Goal: Contribute content: Contribute content

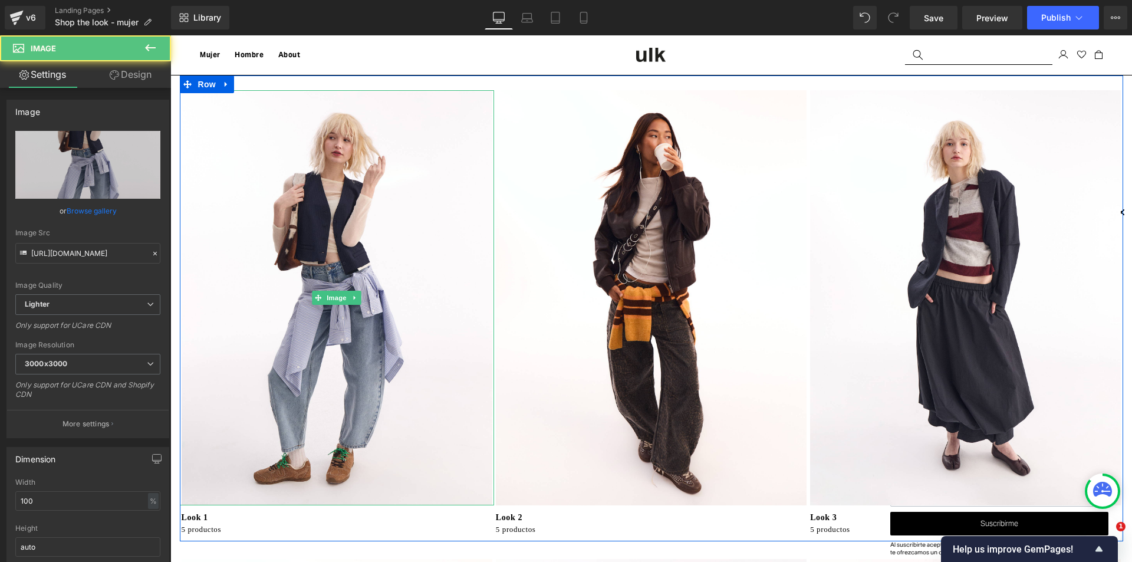
click at [350, 339] on img at bounding box center [337, 298] width 314 height 416
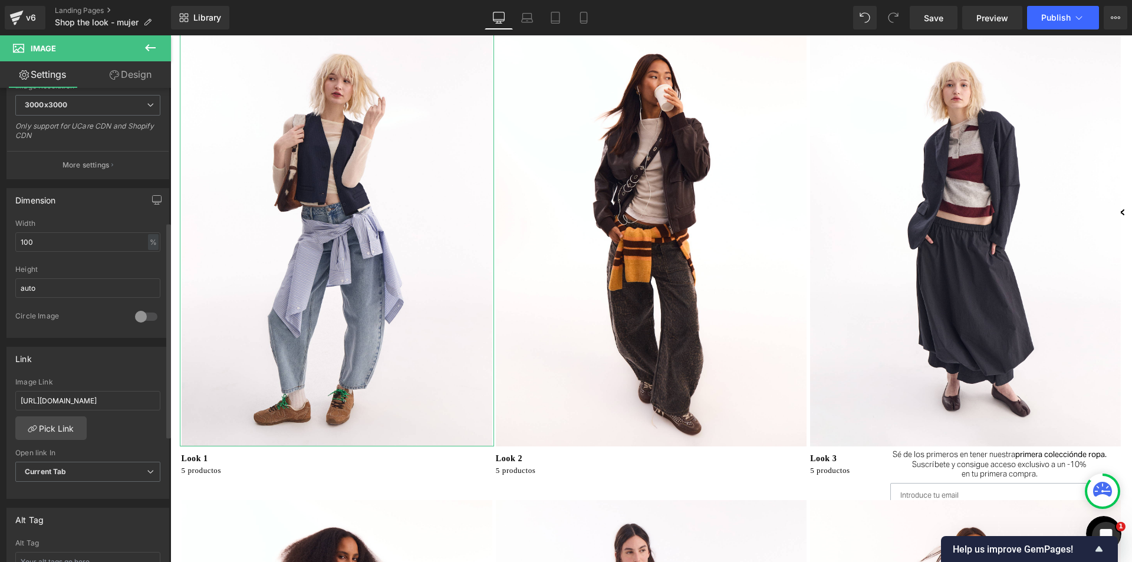
scroll to position [295, 0]
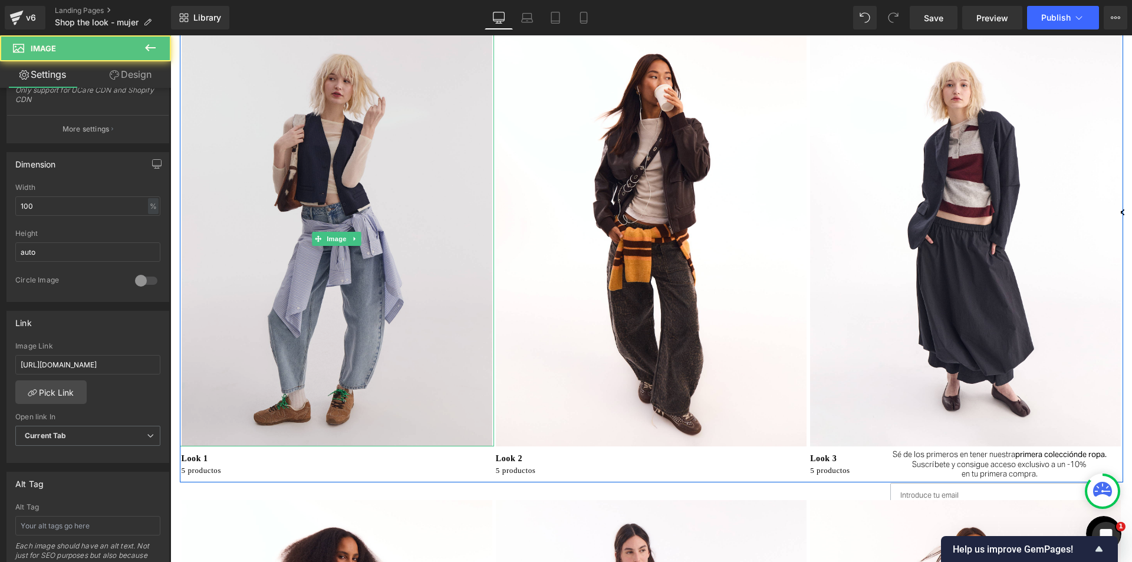
click at [392, 308] on img at bounding box center [337, 239] width 314 height 416
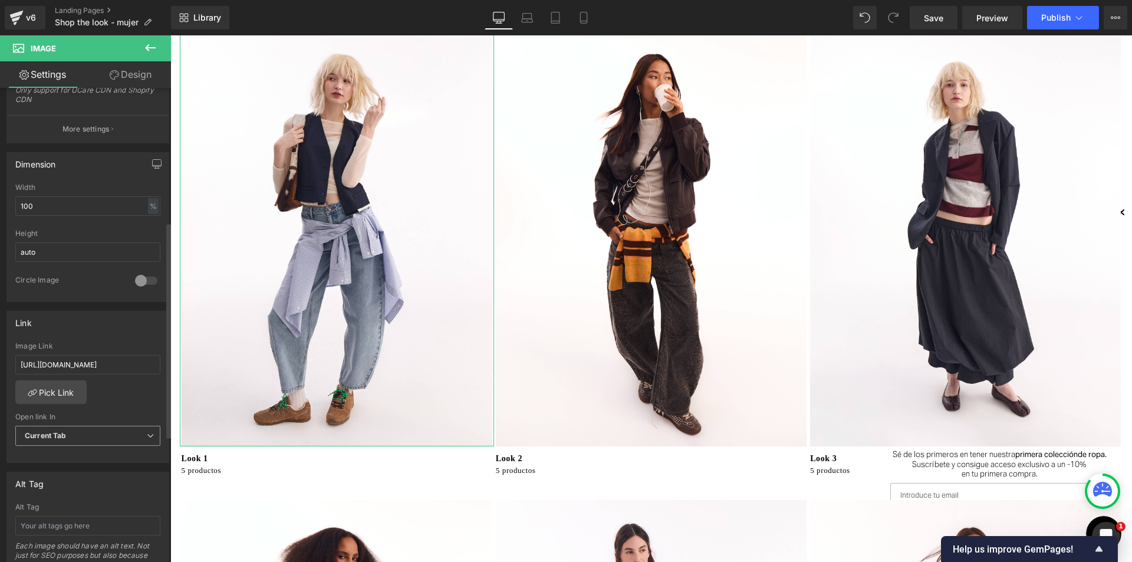
click at [64, 435] on b "Current Tab" at bounding box center [46, 435] width 42 height 9
click at [1064, 14] on span "Publish" at bounding box center [1056, 17] width 29 height 9
click at [1120, 18] on icon at bounding box center [1119, 18] width 3 height 2
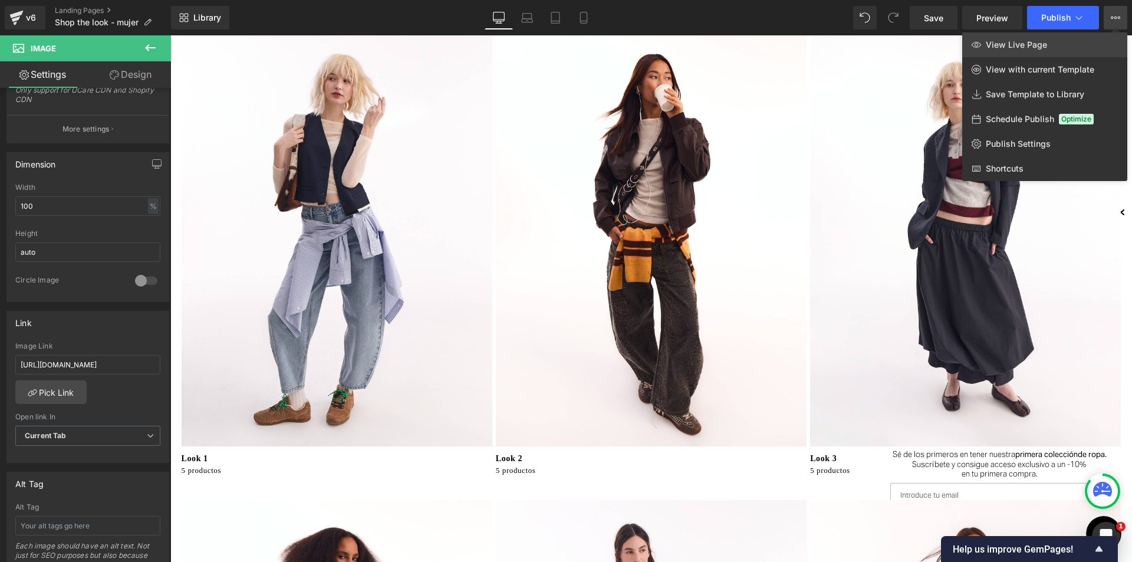
click at [1072, 40] on link "View Live Page" at bounding box center [1044, 44] width 165 height 25
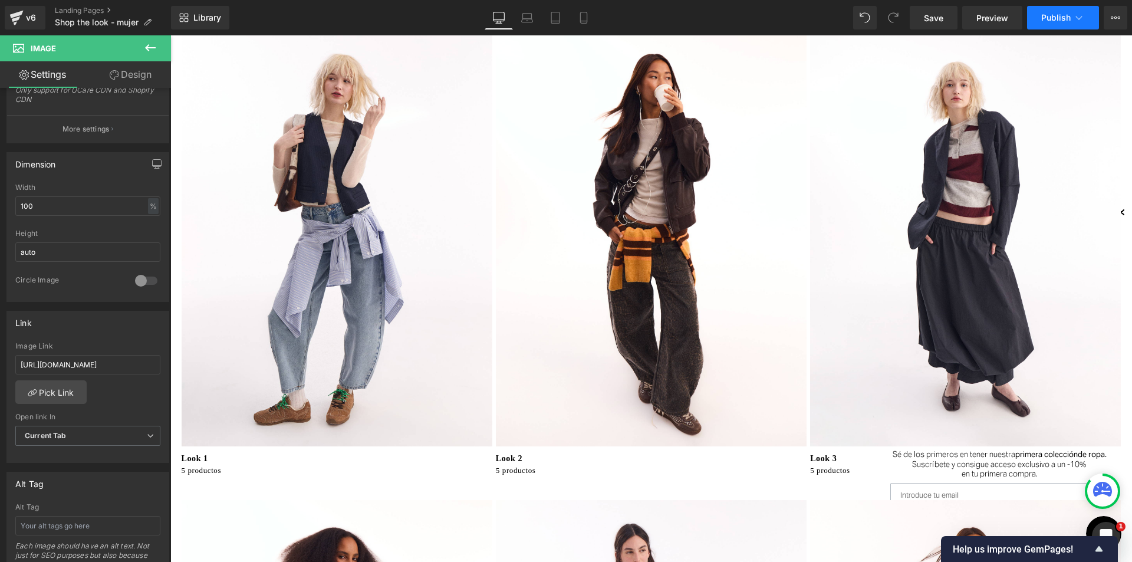
click at [1056, 19] on span "Publish" at bounding box center [1056, 17] width 29 height 9
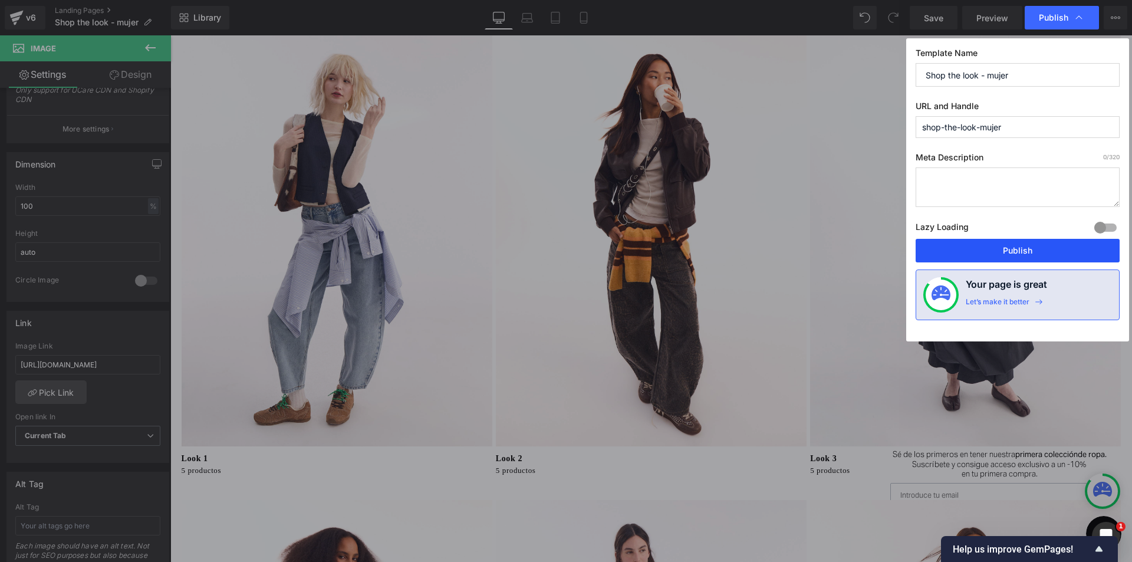
click at [1021, 246] on button "Publish" at bounding box center [1018, 251] width 204 height 24
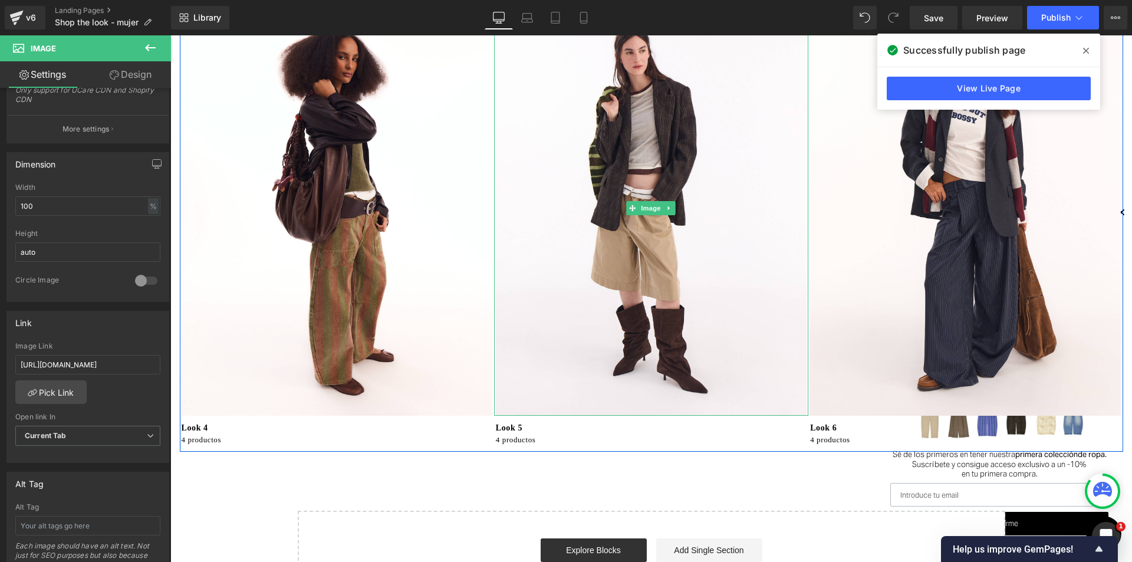
scroll to position [590, 0]
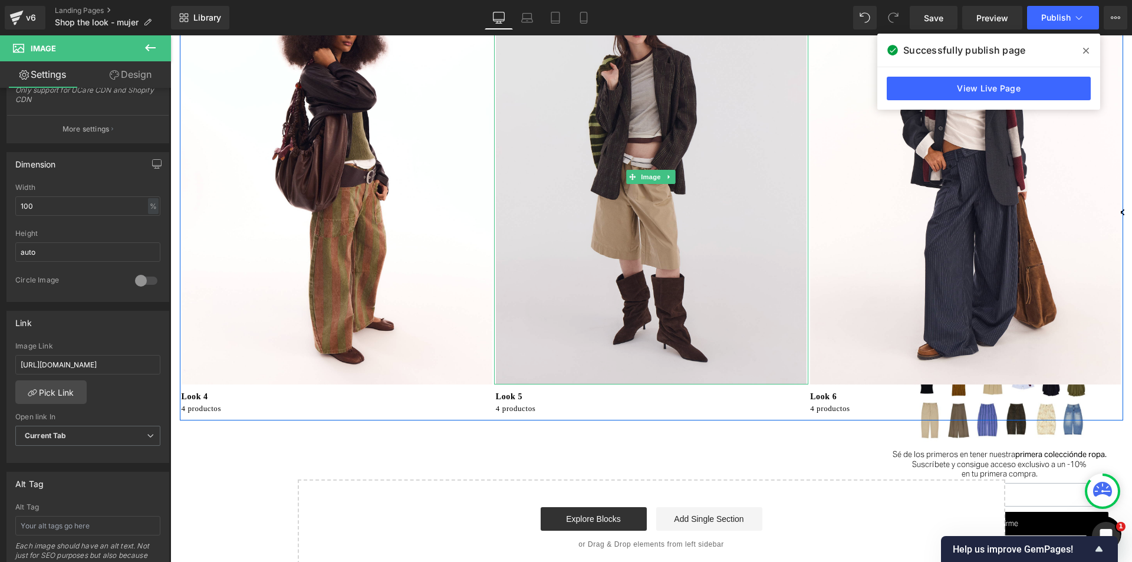
click at [646, 345] on img at bounding box center [651, 177] width 314 height 416
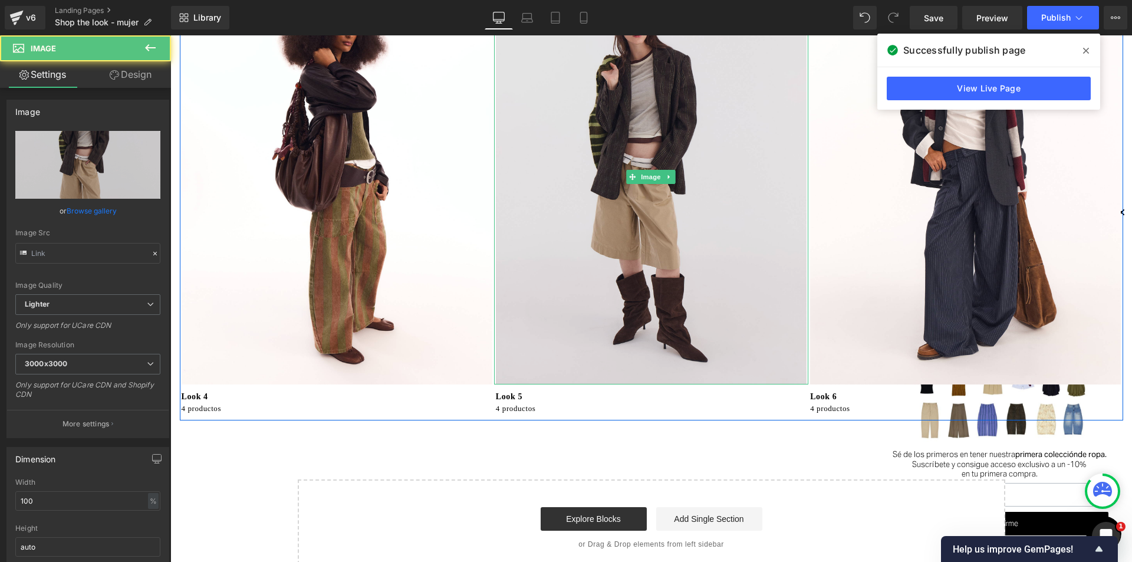
type input "[URL][DOMAIN_NAME]"
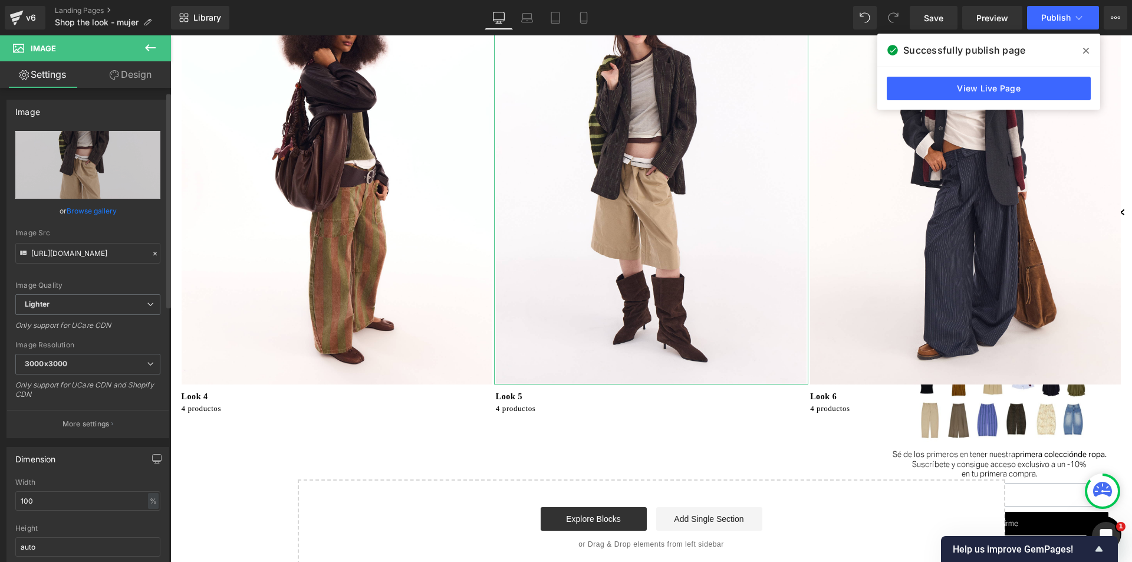
scroll to position [295, 0]
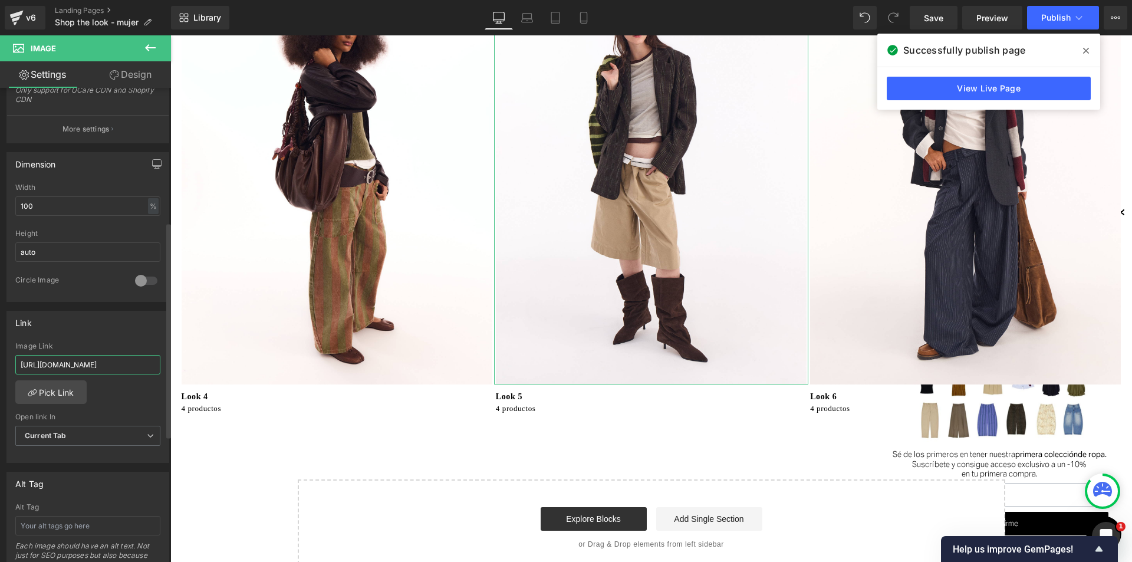
click at [139, 362] on input "[URL][DOMAIN_NAME]" at bounding box center [87, 364] width 145 height 19
type input "[URL][DOMAIN_NAME]"
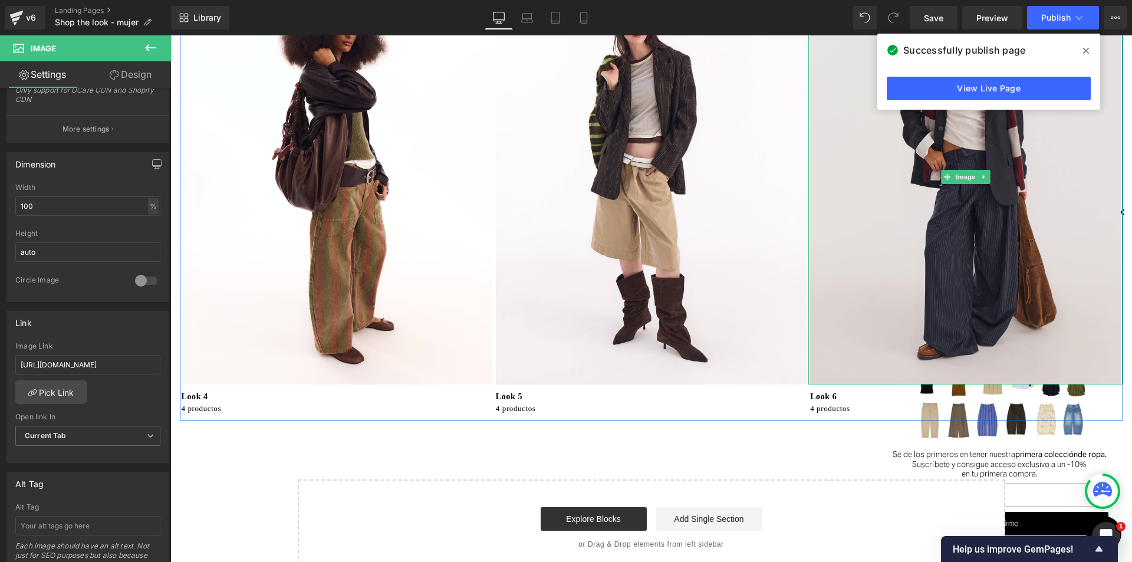
click at [879, 303] on img at bounding box center [966, 177] width 314 height 416
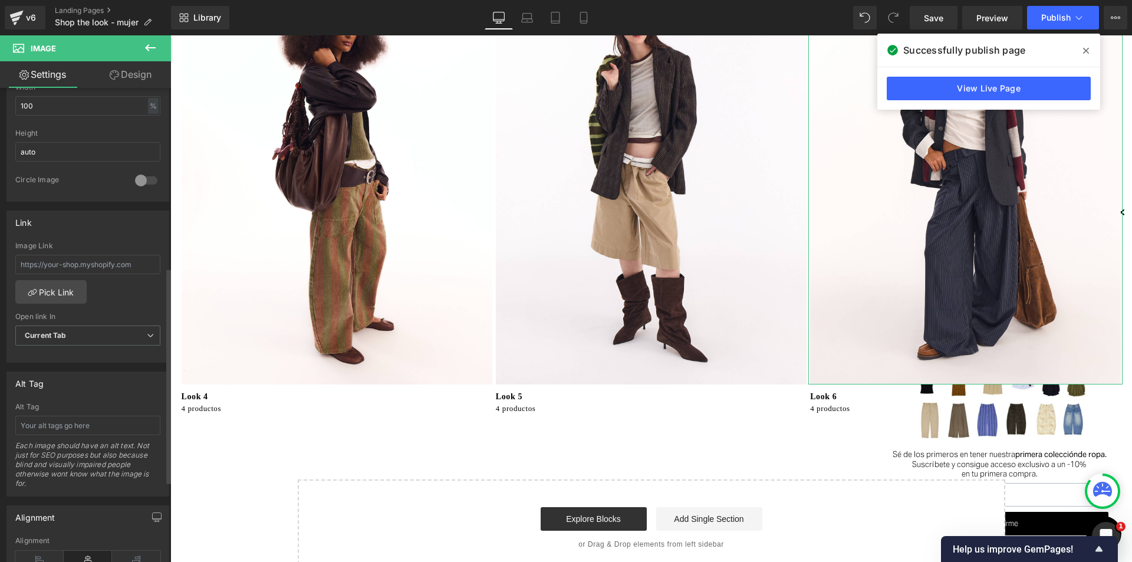
scroll to position [278, 0]
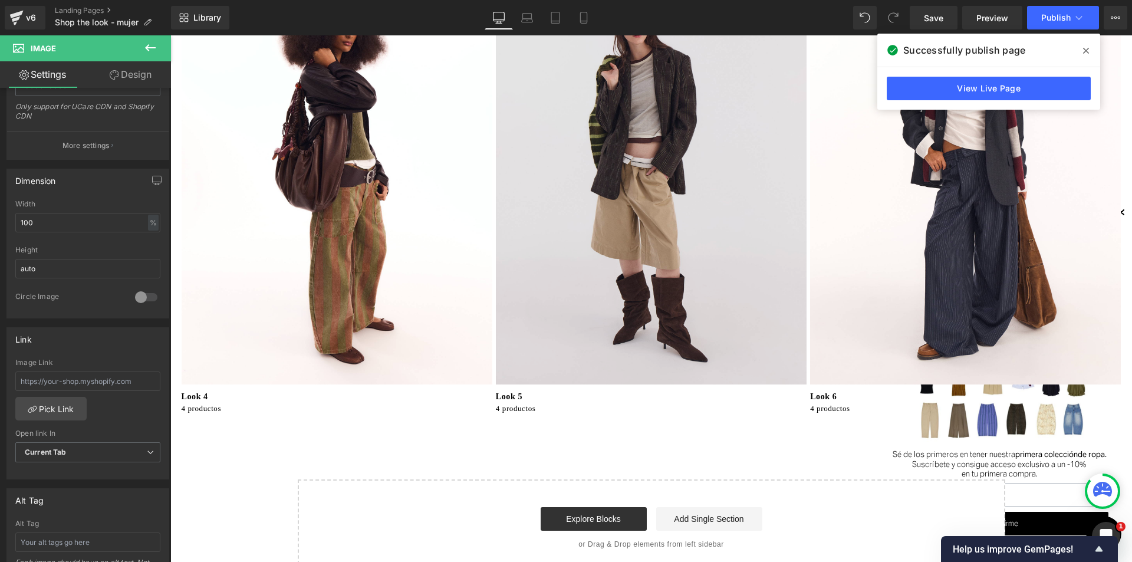
click at [547, 264] on img at bounding box center [651, 177] width 314 height 416
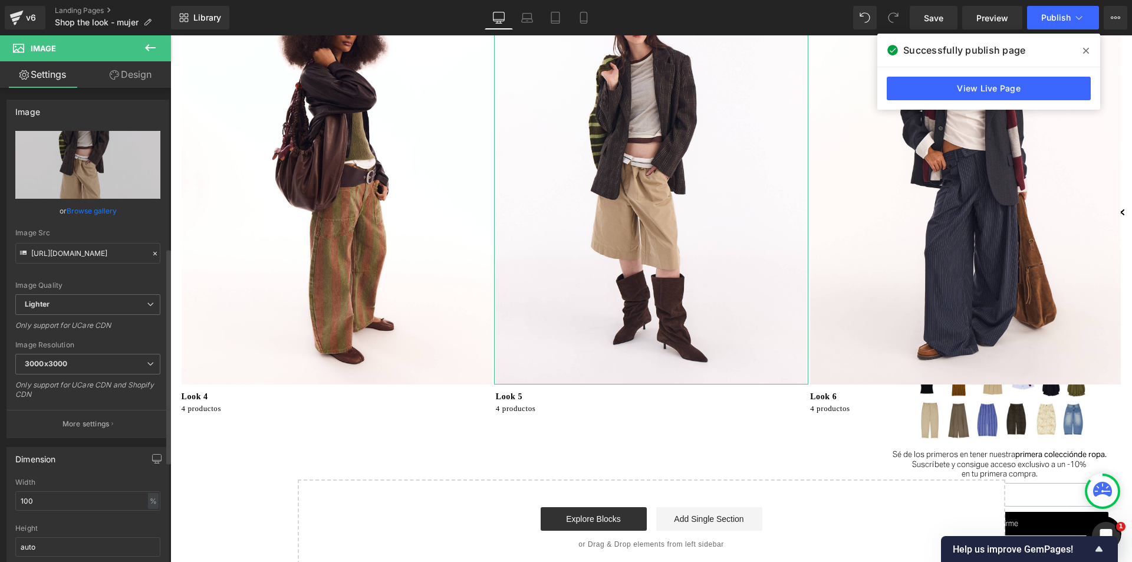
scroll to position [354, 0]
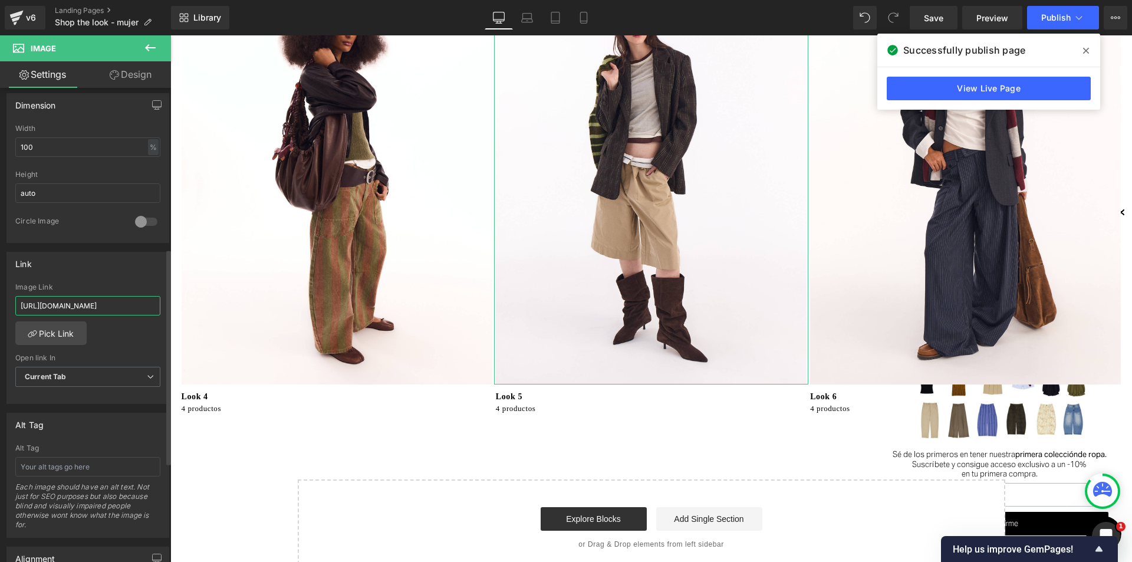
click at [0, 287] on div "Link [URL][DOMAIN_NAME] Image Link [URL][DOMAIN_NAME] Pick Link Current Tab New…" at bounding box center [88, 324] width 176 height 162
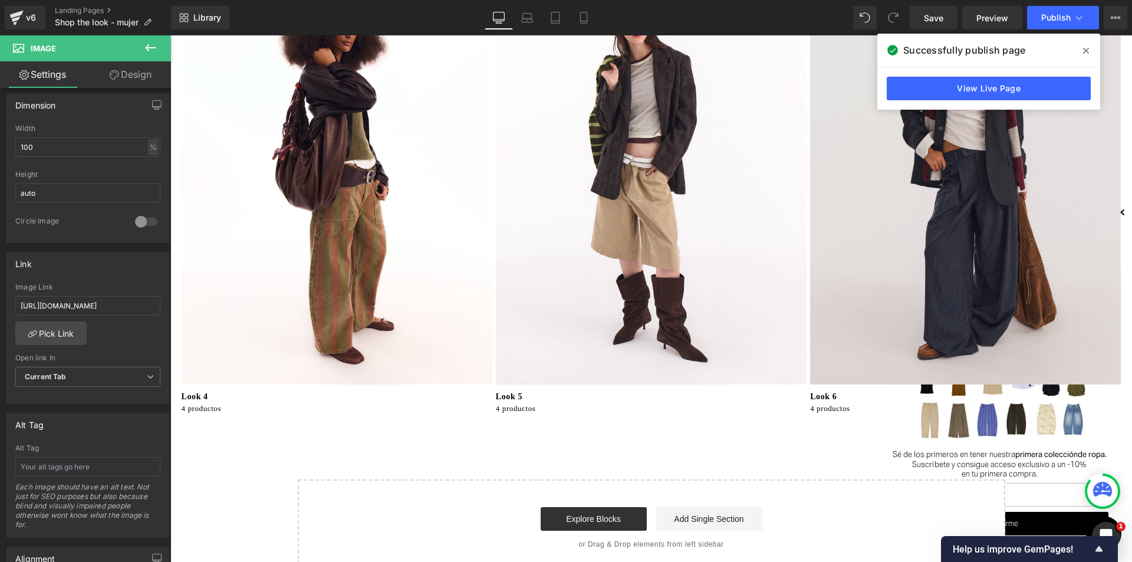
click at [883, 316] on img at bounding box center [966, 177] width 314 height 416
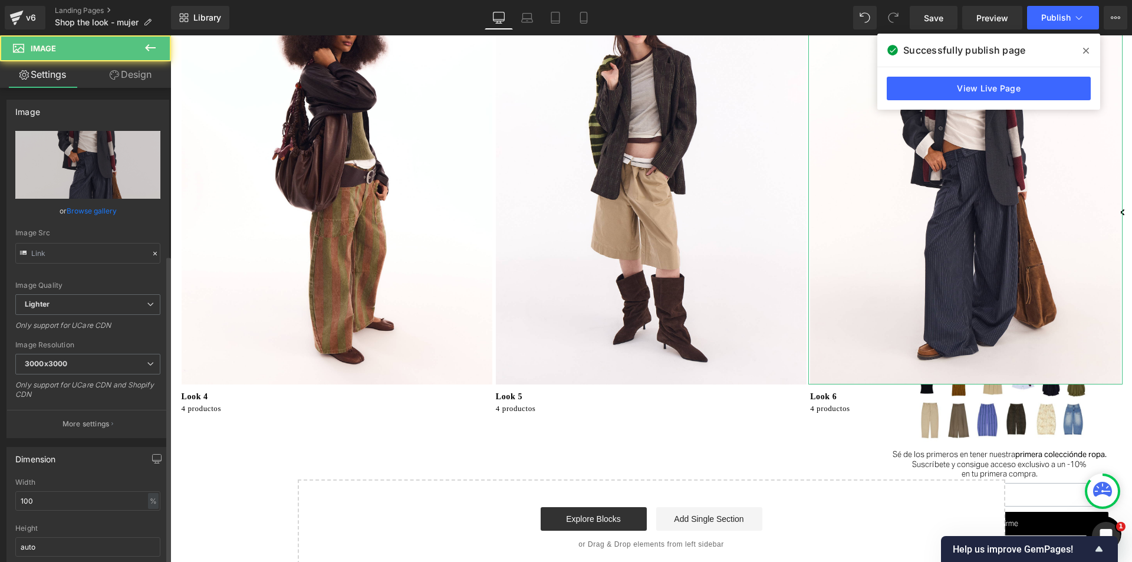
type input "[URL][DOMAIN_NAME]"
paste input "[URL][DOMAIN_NAME]"
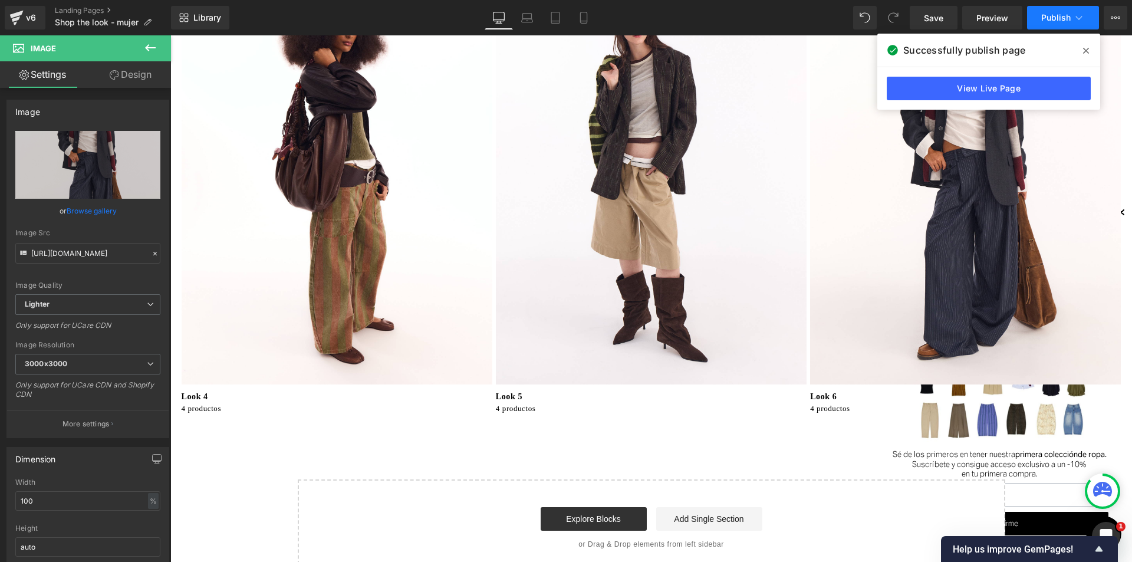
scroll to position [337, 0]
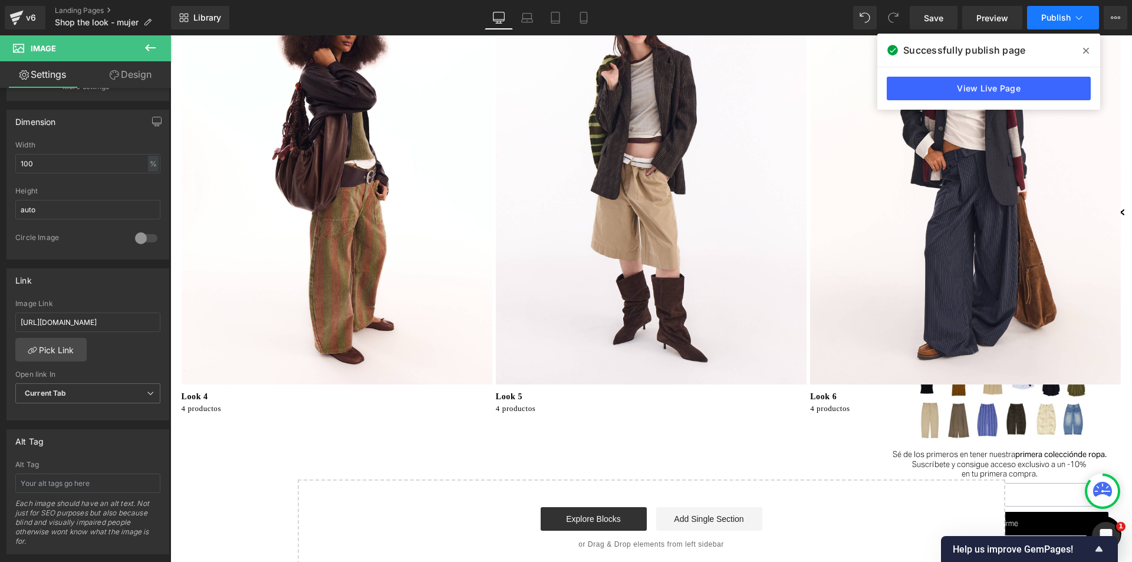
click at [1063, 17] on span "Publish" at bounding box center [1056, 17] width 29 height 9
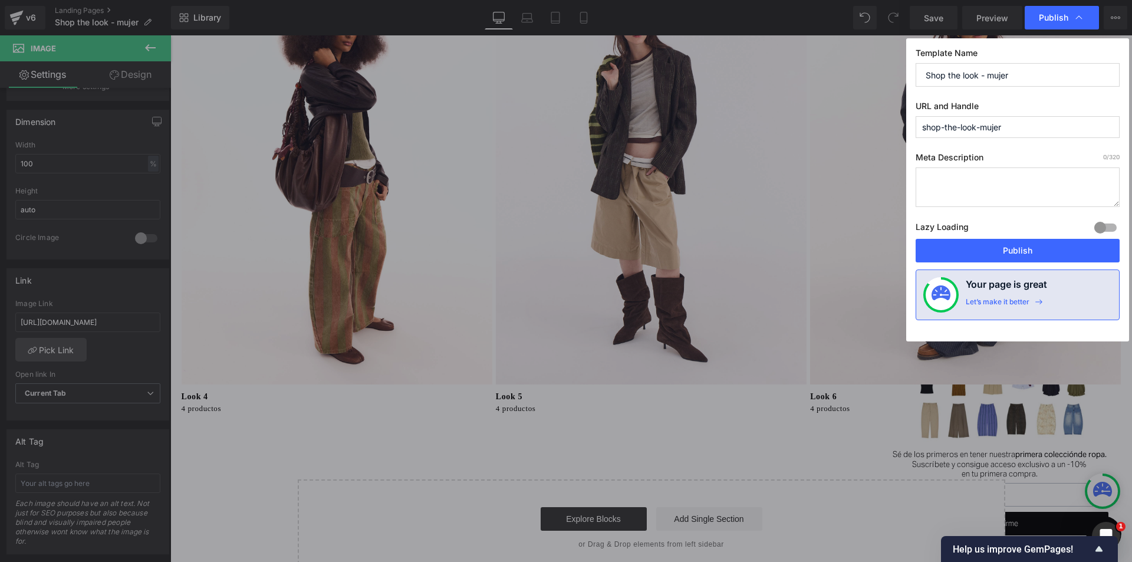
click at [987, 242] on button "Publish" at bounding box center [1018, 251] width 204 height 24
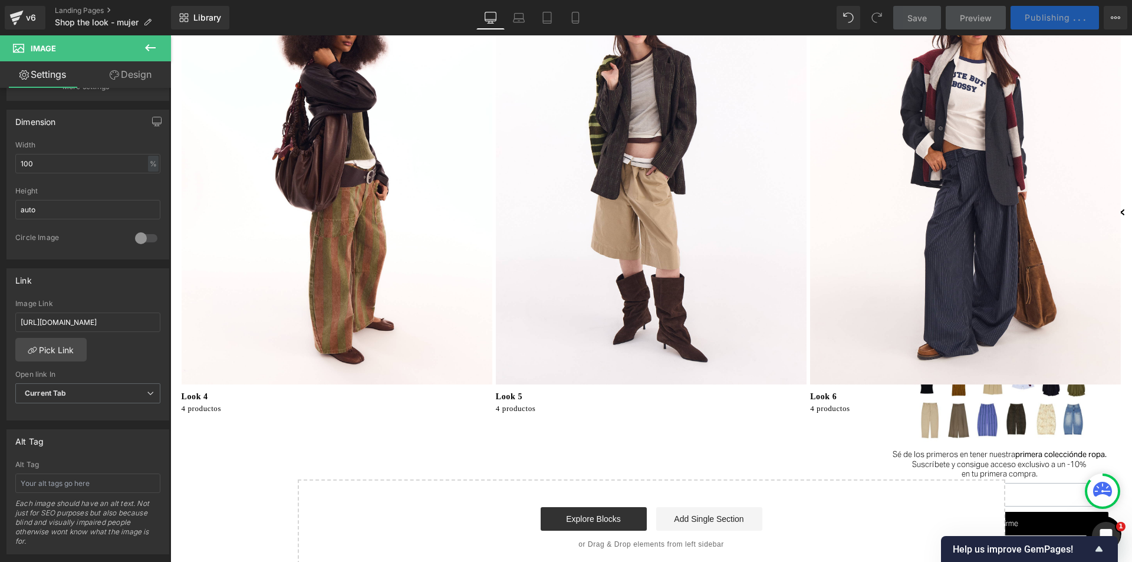
scroll to position [295, 0]
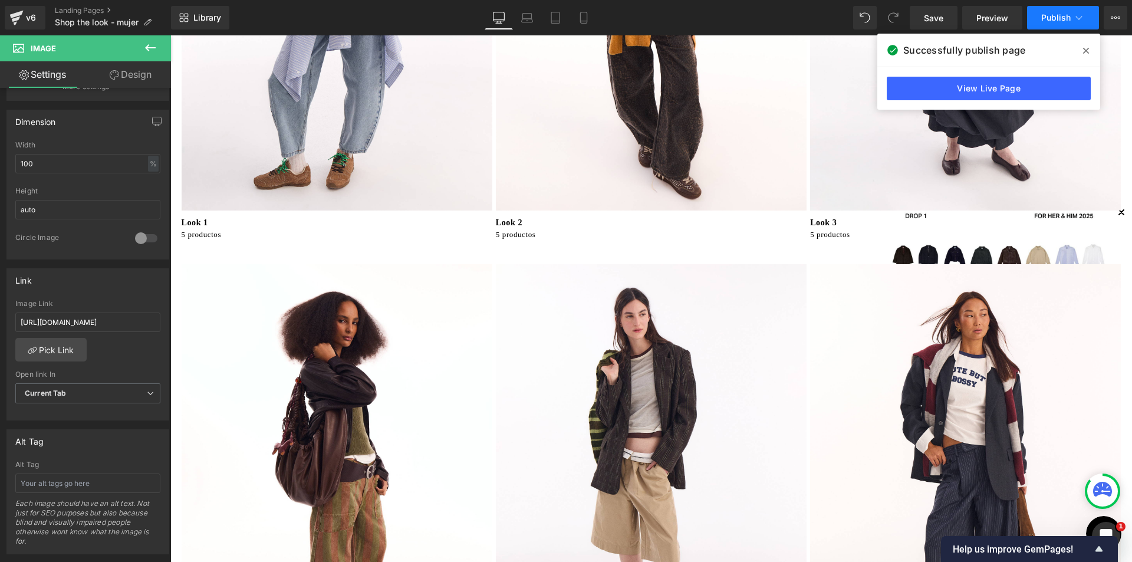
click at [1052, 15] on span "Publish" at bounding box center [1056, 17] width 29 height 9
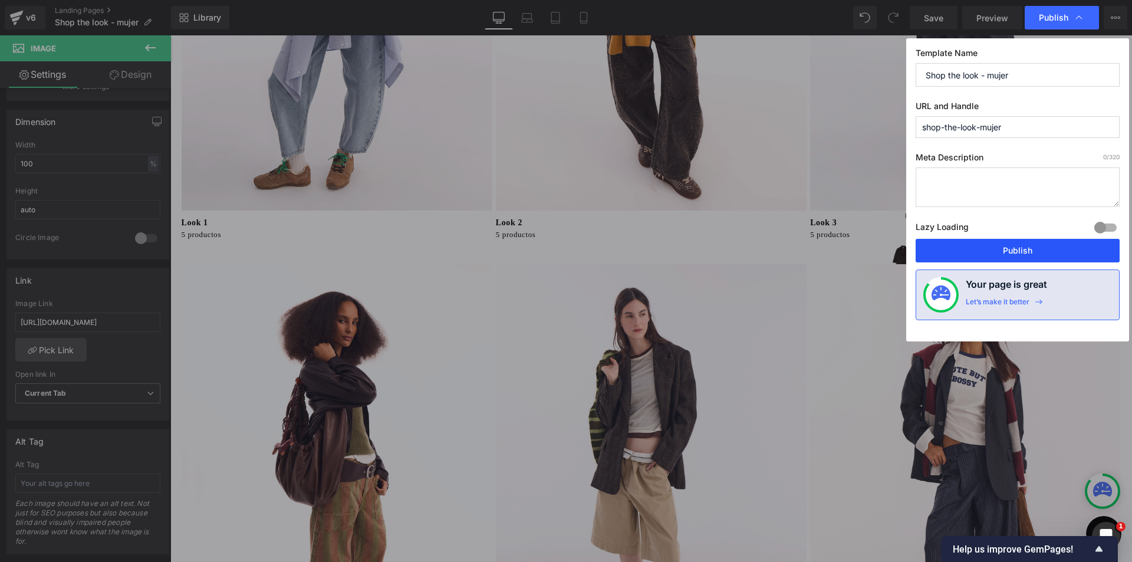
click at [980, 249] on button "Publish" at bounding box center [1018, 251] width 204 height 24
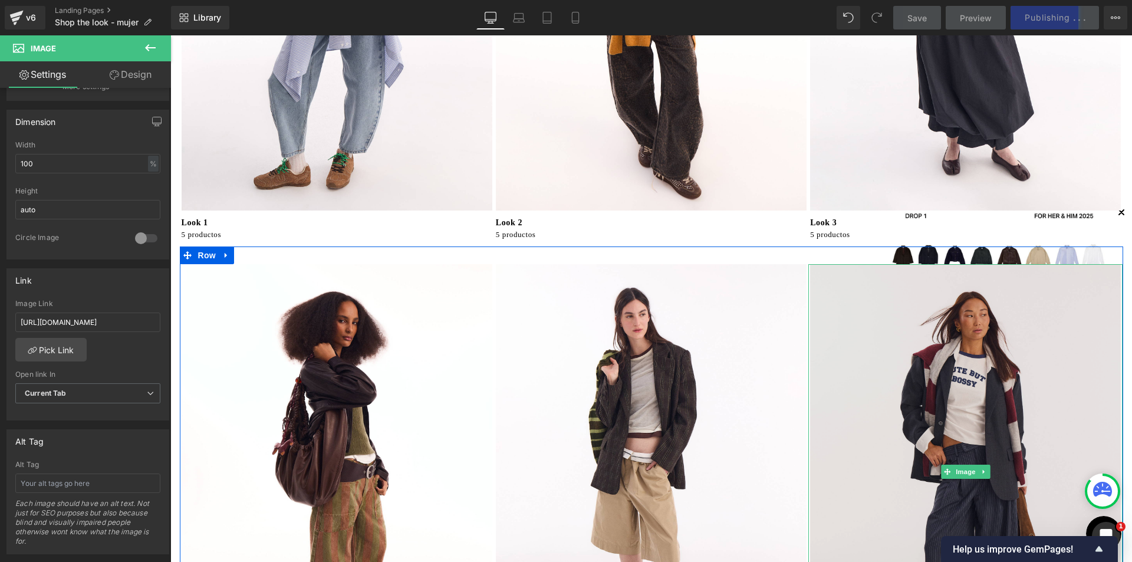
scroll to position [531, 0]
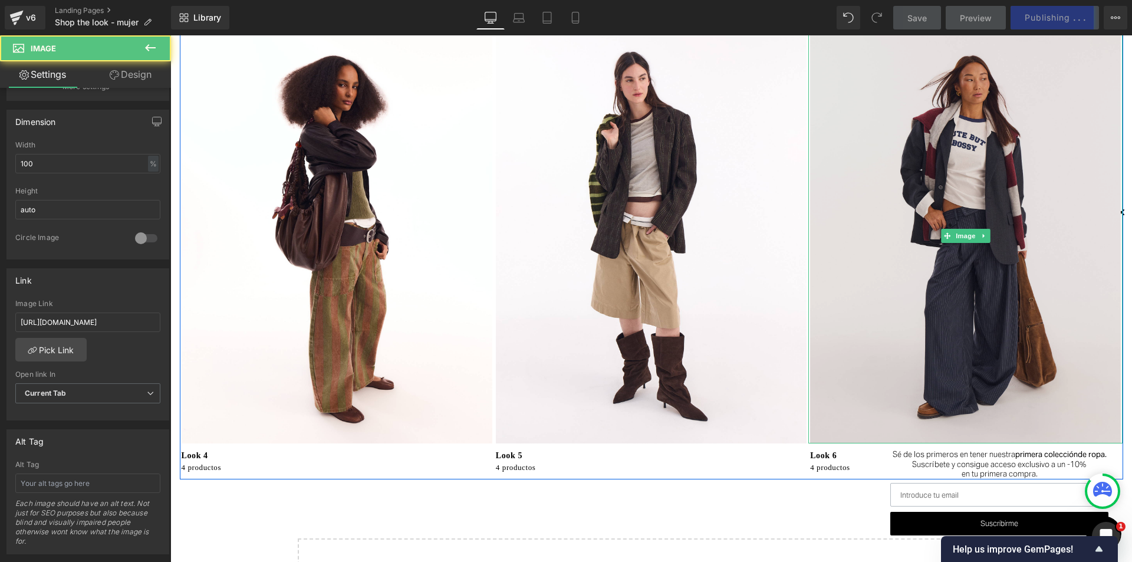
click at [978, 259] on img at bounding box center [966, 236] width 314 height 416
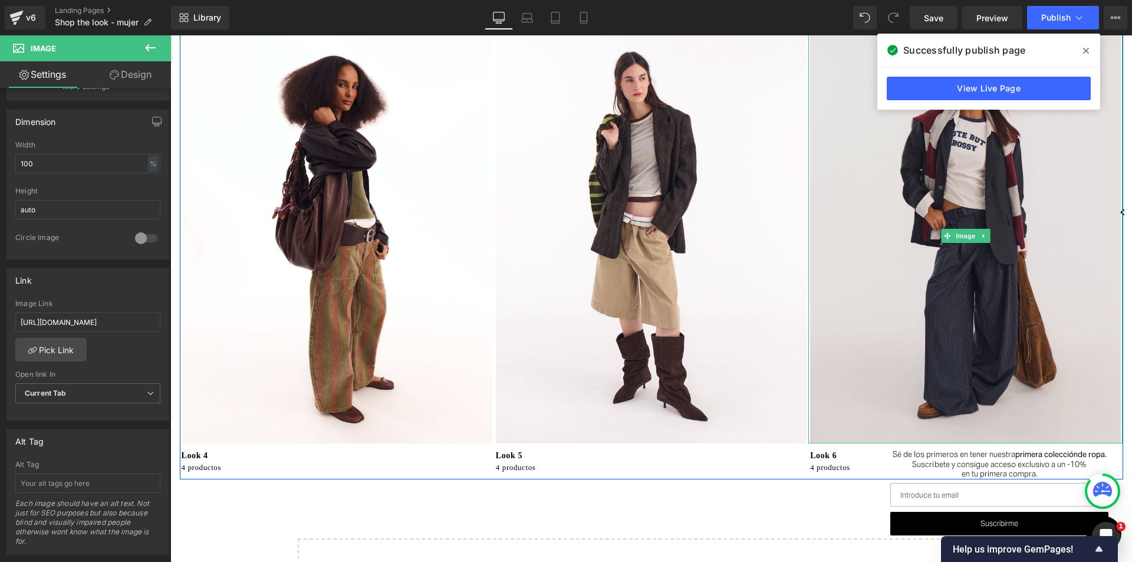
click at [842, 403] on img at bounding box center [966, 236] width 314 height 416
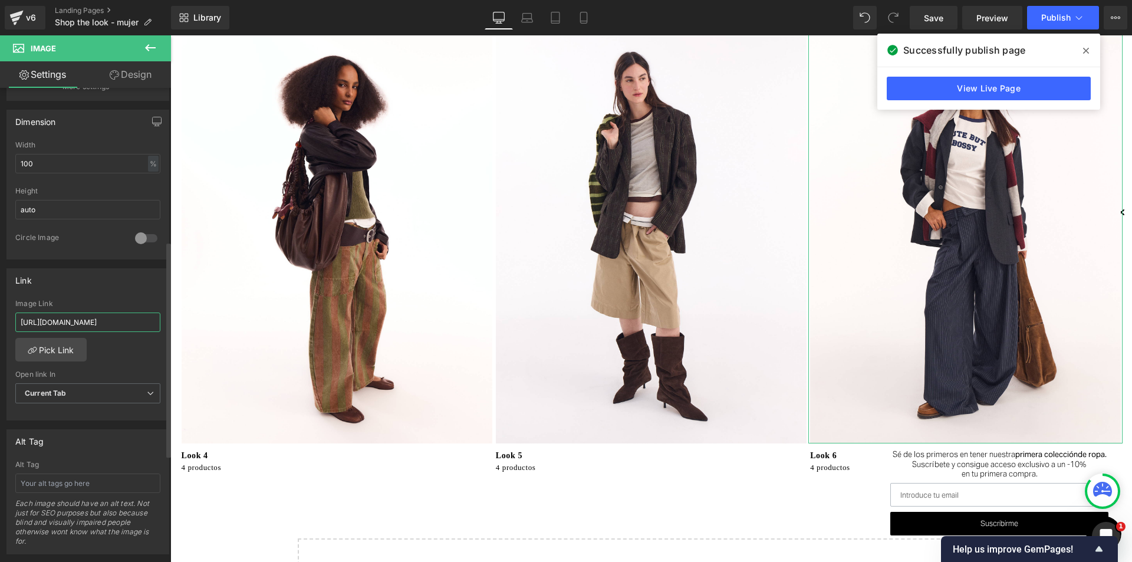
drag, startPoint x: 137, startPoint y: 324, endPoint x: 0, endPoint y: 302, distance: 138.6
click at [0, 302] on div "Link [URL][DOMAIN_NAME] Image Link [URL][DOMAIN_NAME] Pick Link Current Tab New…" at bounding box center [88, 340] width 176 height 162
paste input "-mujer"
type input "[URL][DOMAIN_NAME]"
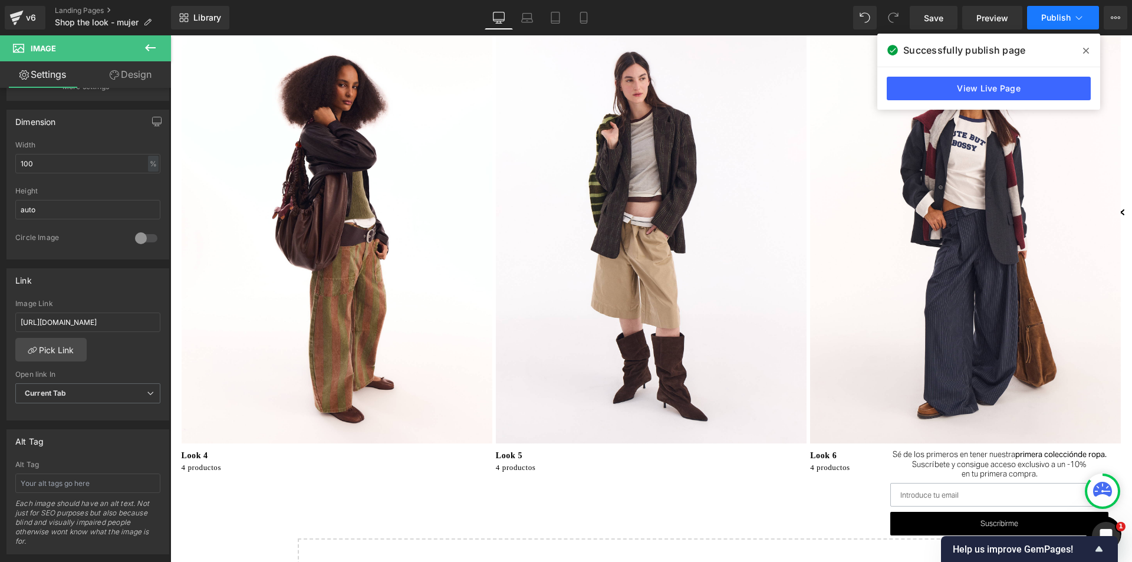
drag, startPoint x: 31, startPoint y: 226, endPoint x: 1048, endPoint y: 21, distance: 1037.7
click at [1048, 21] on span "Publish" at bounding box center [1056, 17] width 29 height 9
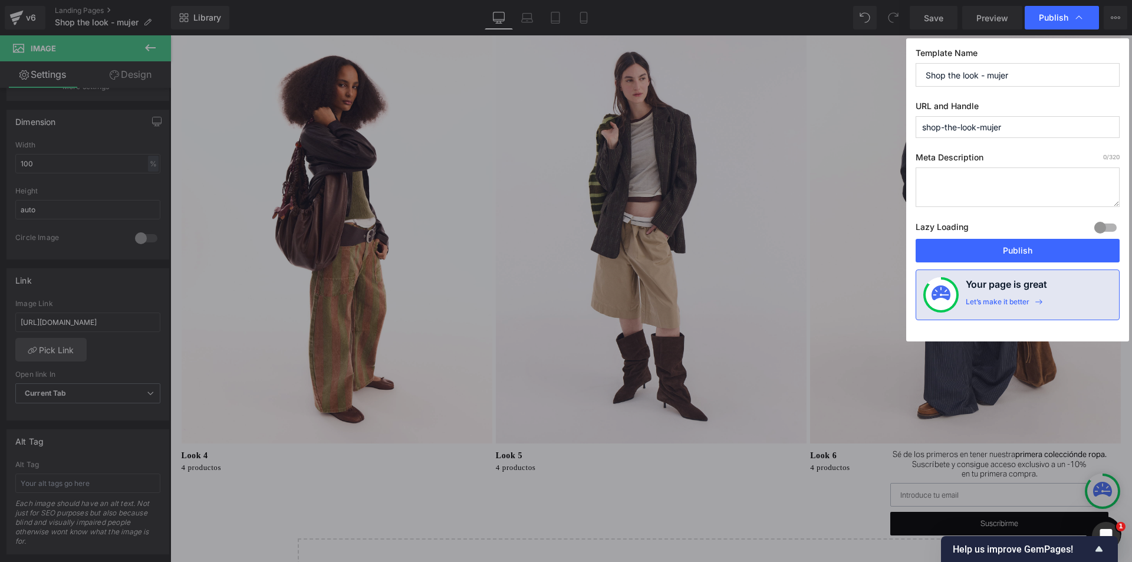
scroll to position [0, 0]
click at [1033, 255] on button "Publish" at bounding box center [1018, 251] width 204 height 24
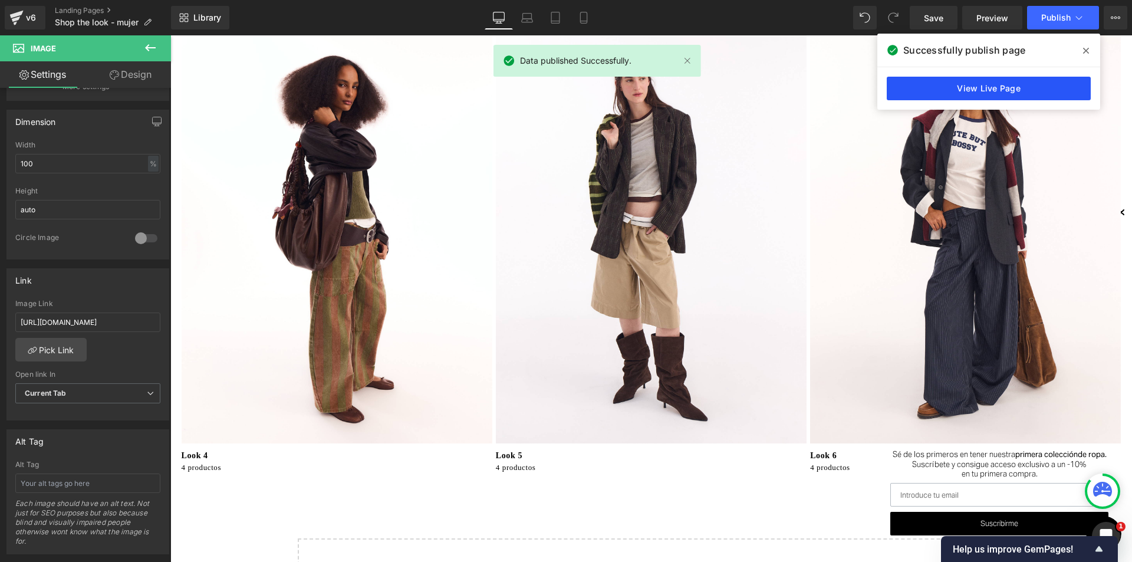
click at [958, 94] on link "View Live Page" at bounding box center [989, 89] width 204 height 24
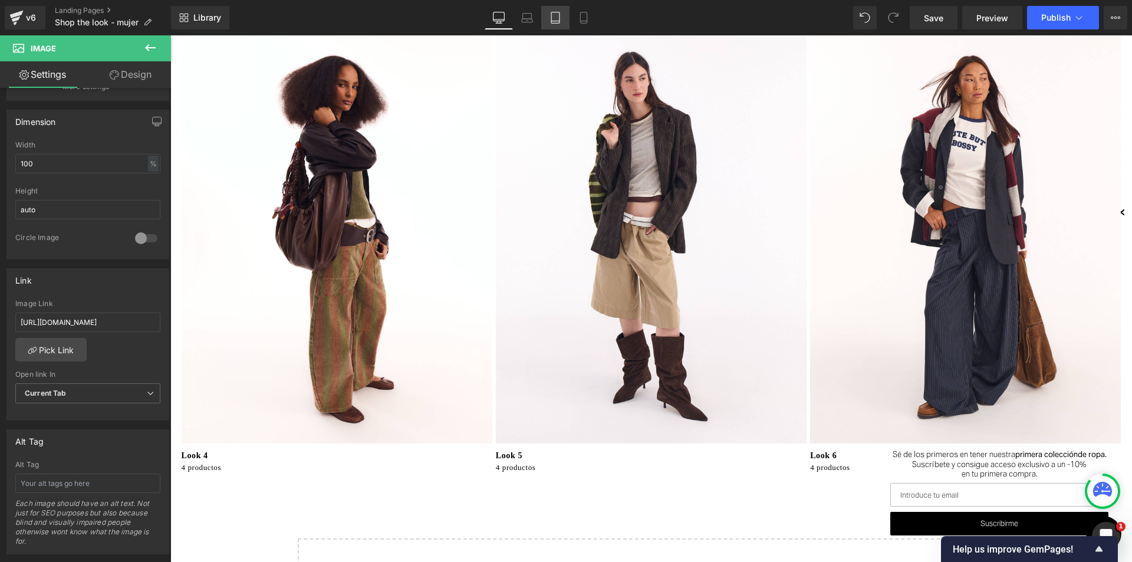
click at [557, 21] on icon at bounding box center [555, 21] width 8 height 0
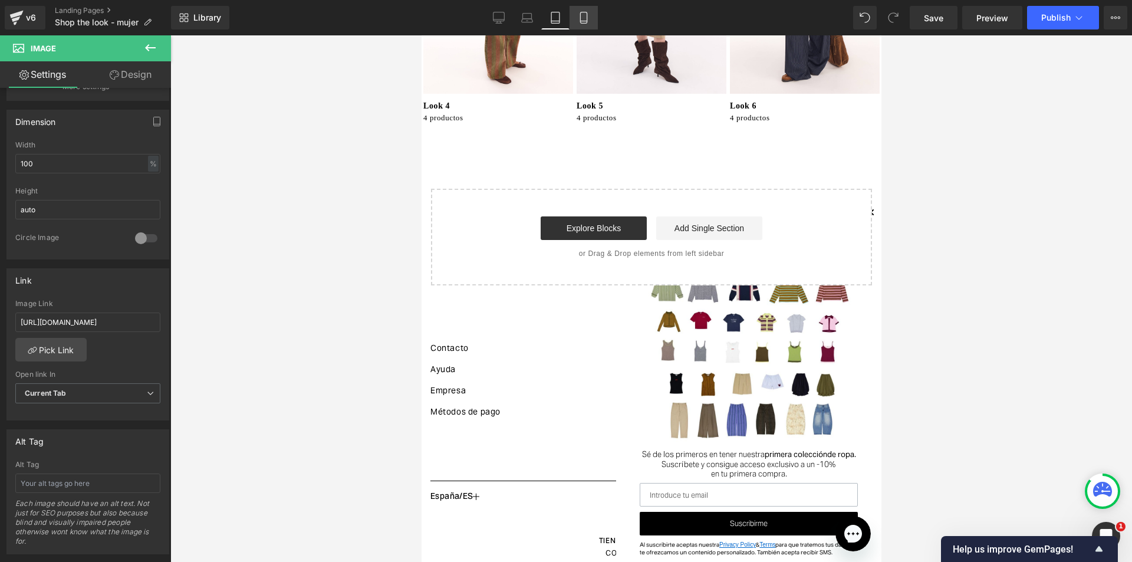
click at [587, 19] on icon at bounding box center [584, 18] width 12 height 12
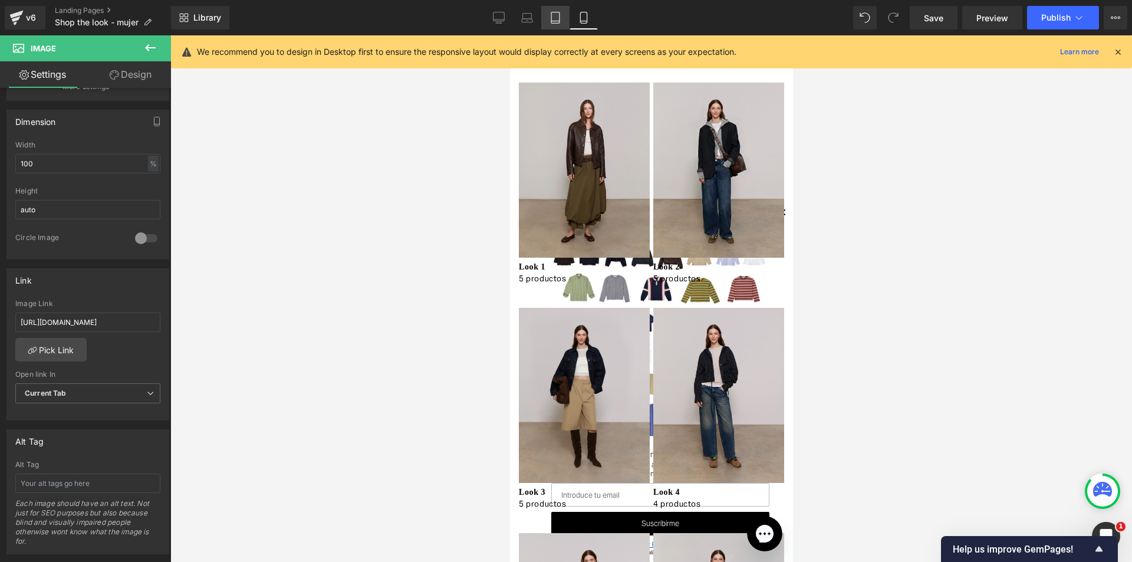
click at [557, 17] on icon at bounding box center [556, 18] width 12 height 12
click at [525, 19] on icon at bounding box center [527, 21] width 11 height 4
drag, startPoint x: 508, startPoint y: 15, endPoint x: 425, endPoint y: 30, distance: 84.6
click at [508, 15] on link "Desktop" at bounding box center [499, 18] width 28 height 24
click at [1120, 55] on icon at bounding box center [1118, 52] width 11 height 11
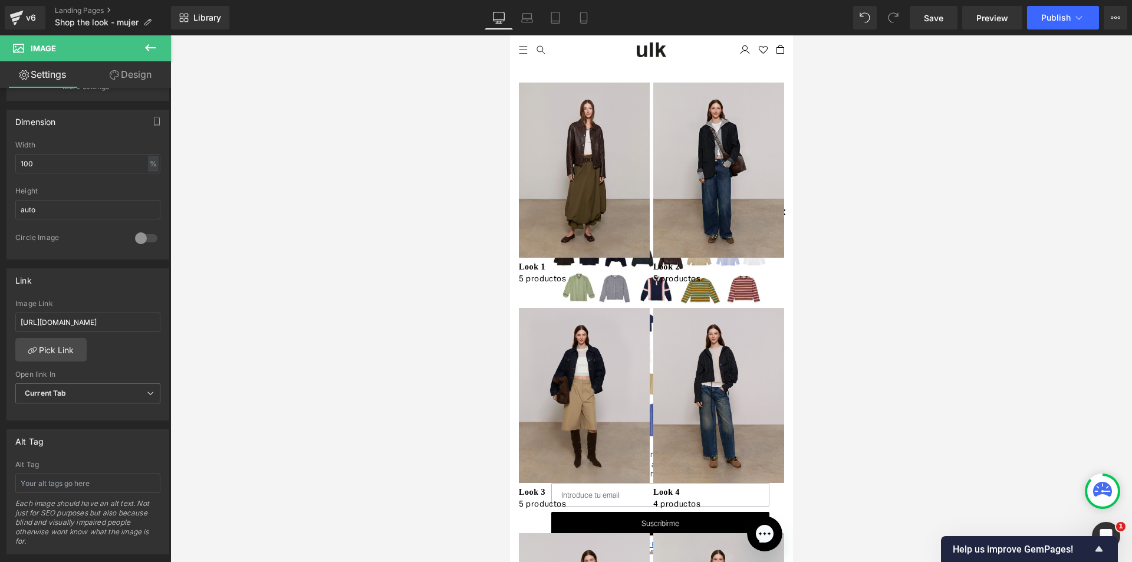
click at [150, 48] on icon at bounding box center [150, 47] width 11 height 7
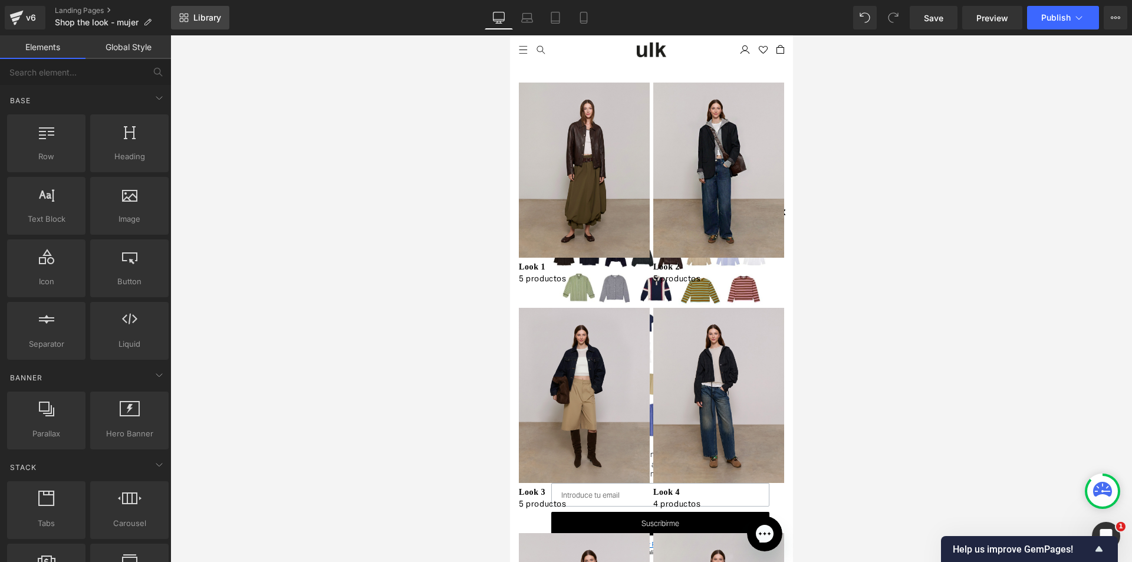
click at [216, 18] on span "Library" at bounding box center [207, 17] width 28 height 11
click at [501, 18] on icon at bounding box center [499, 18] width 12 height 12
click at [588, 18] on link "Mobile" at bounding box center [584, 18] width 28 height 24
drag, startPoint x: 588, startPoint y: 17, endPoint x: 574, endPoint y: 25, distance: 15.6
click at [586, 17] on icon at bounding box center [584, 18] width 12 height 12
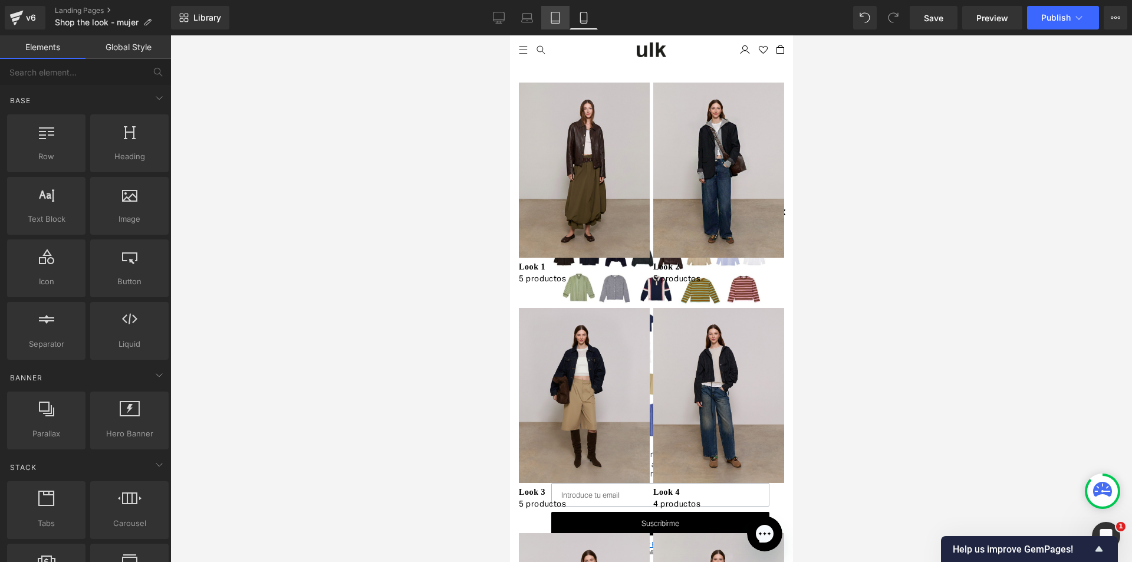
click at [559, 17] on icon at bounding box center [556, 18] width 12 height 12
drag, startPoint x: 522, startPoint y: 17, endPoint x: 490, endPoint y: 26, distance: 33.6
click at [510, 22] on div "Desktop Laptop Tablet Mobile" at bounding box center [541, 18] width 113 height 24
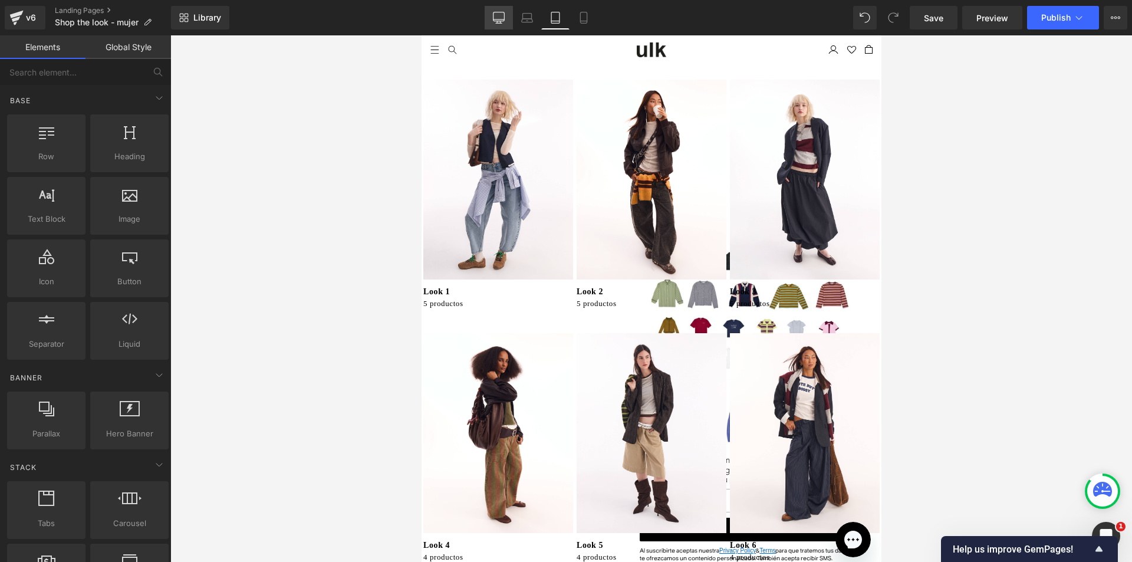
click at [494, 0] on div "Image You are previewing how the will restyle your page. You can not edit Eleme…" at bounding box center [566, 0] width 1132 height 0
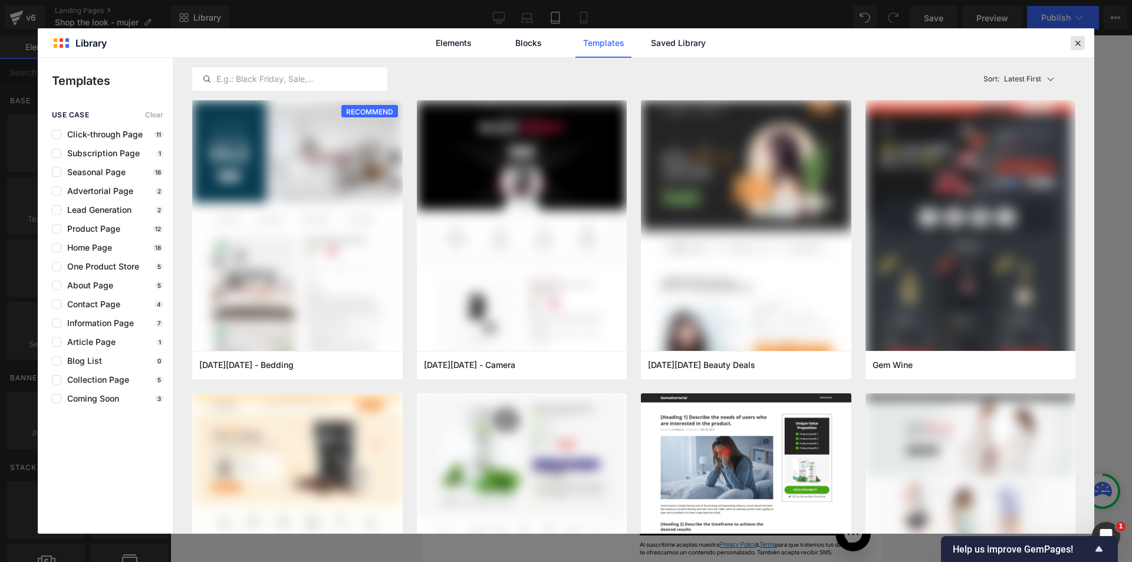
click at [1077, 38] on icon at bounding box center [1078, 43] width 11 height 11
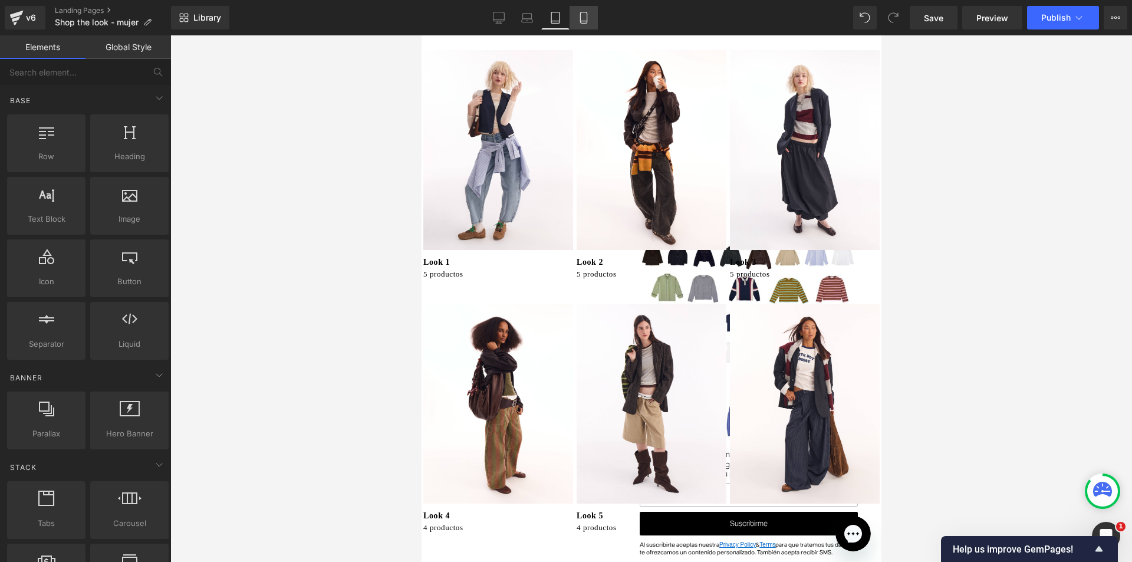
click at [586, 18] on icon at bounding box center [584, 18] width 12 height 12
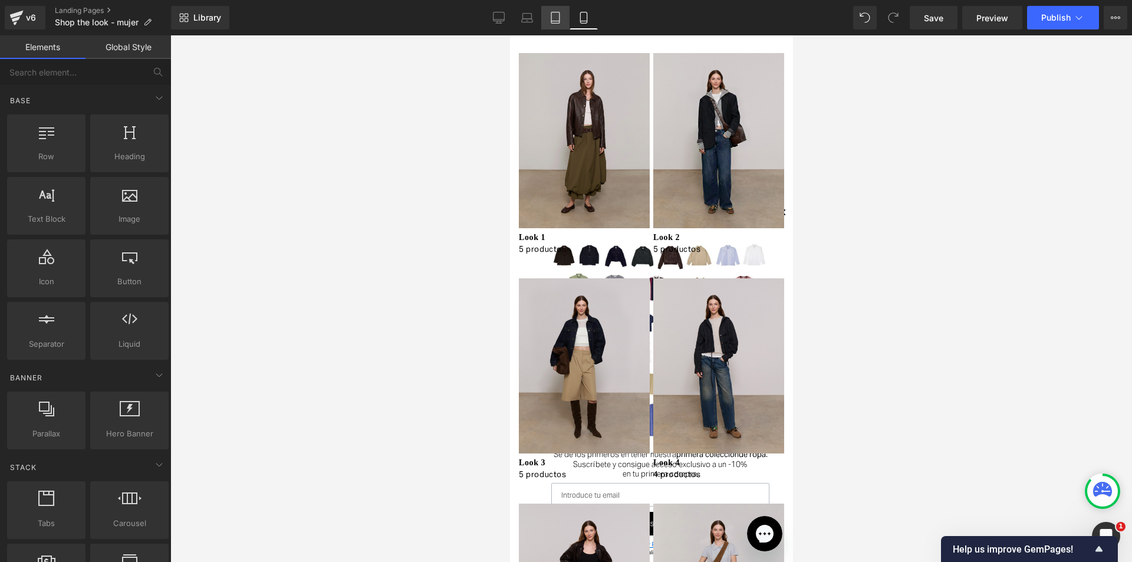
click at [563, 23] on link "Tablet" at bounding box center [555, 18] width 28 height 24
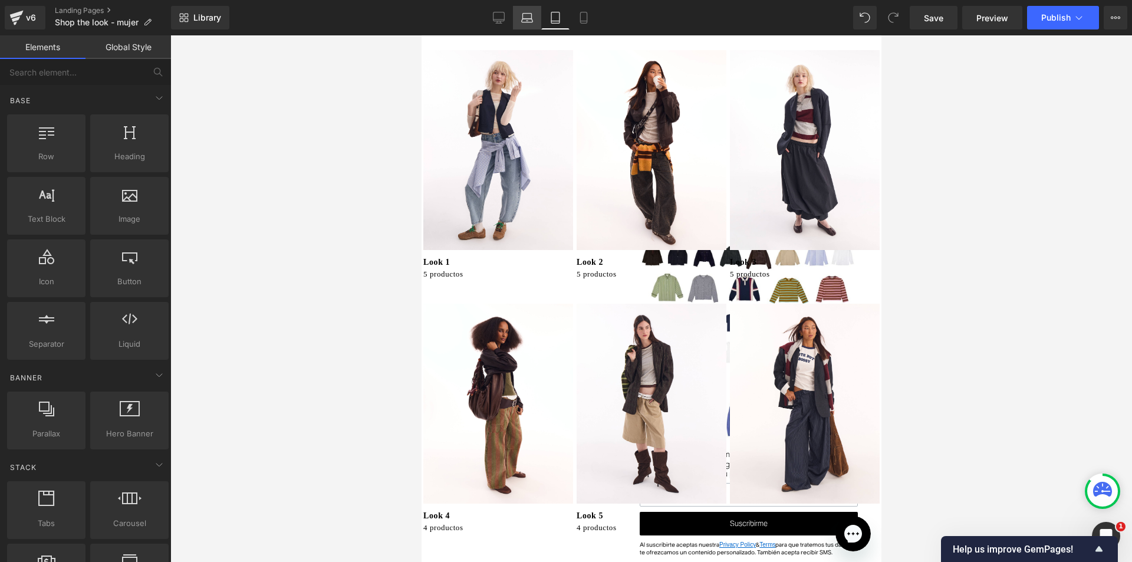
click at [532, 11] on link "Laptop" at bounding box center [527, 18] width 28 height 24
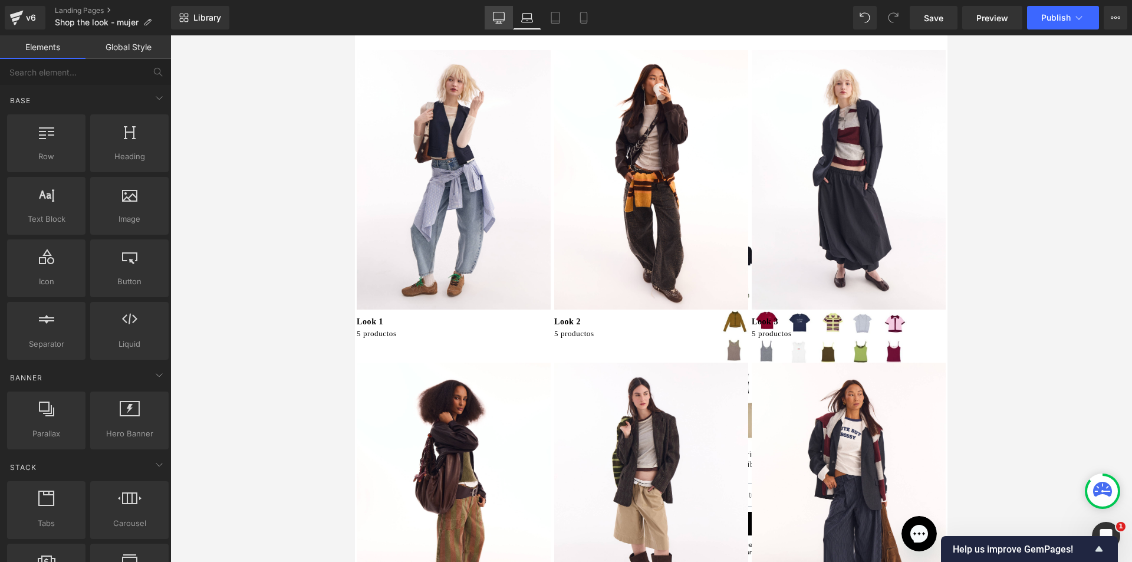
click at [498, 16] on icon at bounding box center [499, 18] width 12 height 12
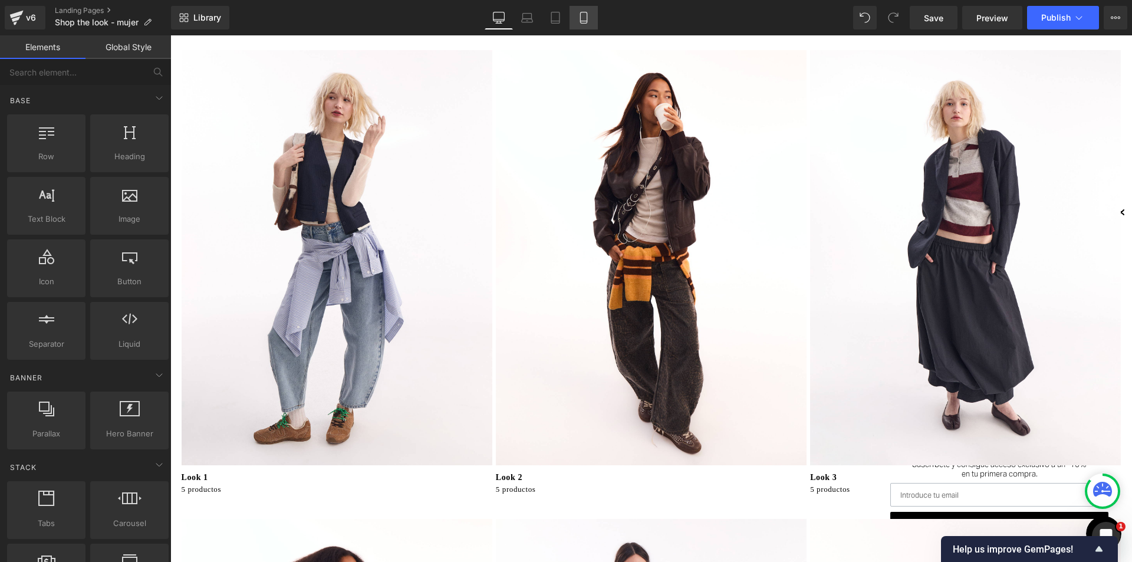
click at [583, 21] on icon at bounding box center [583, 21] width 6 height 0
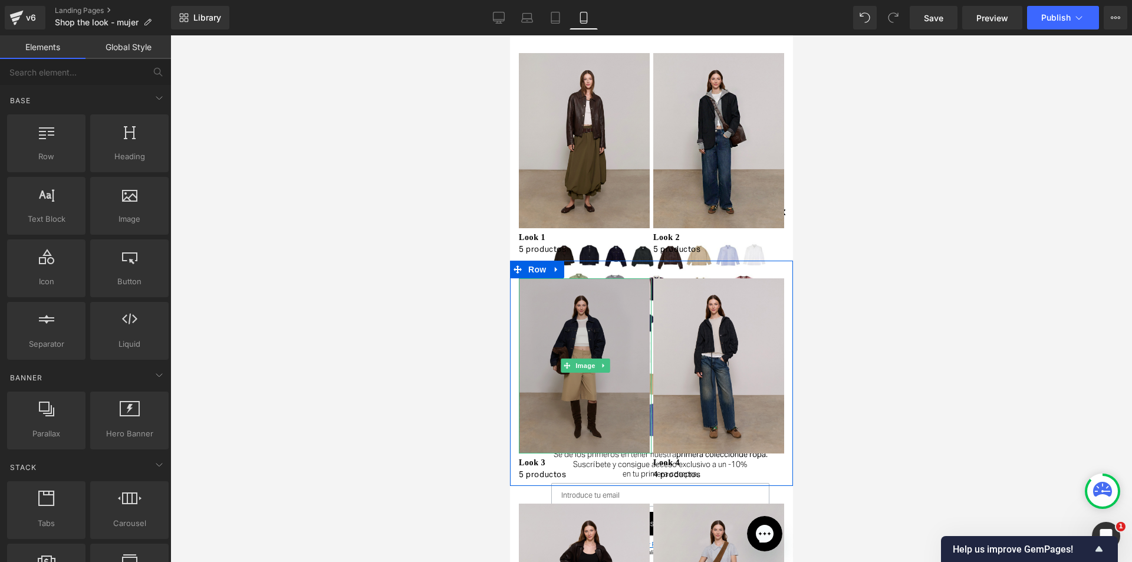
scroll to position [229, 0]
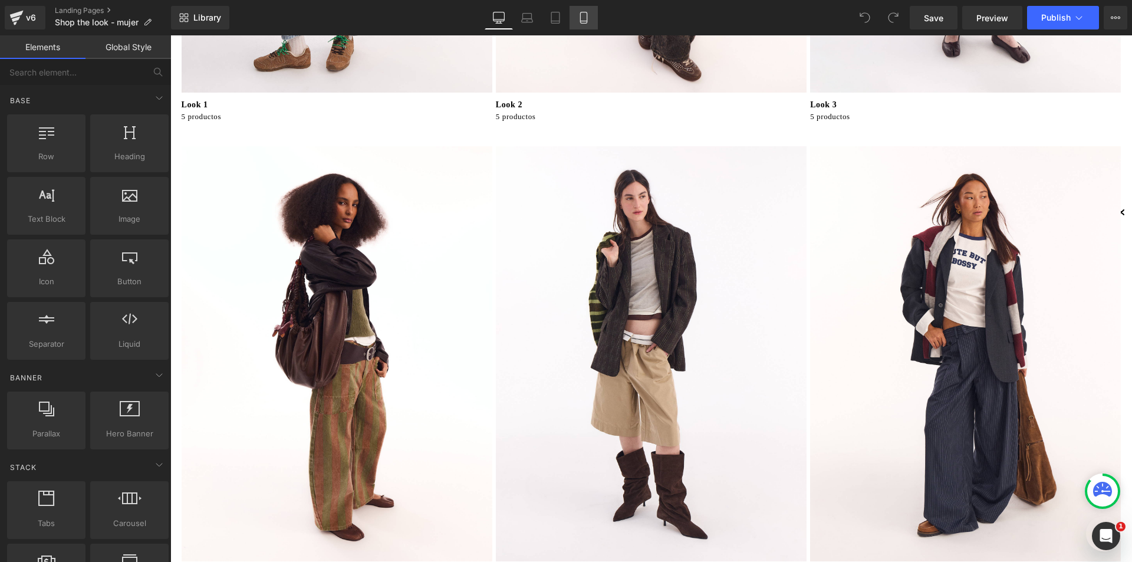
click at [586, 18] on icon at bounding box center [584, 18] width 12 height 12
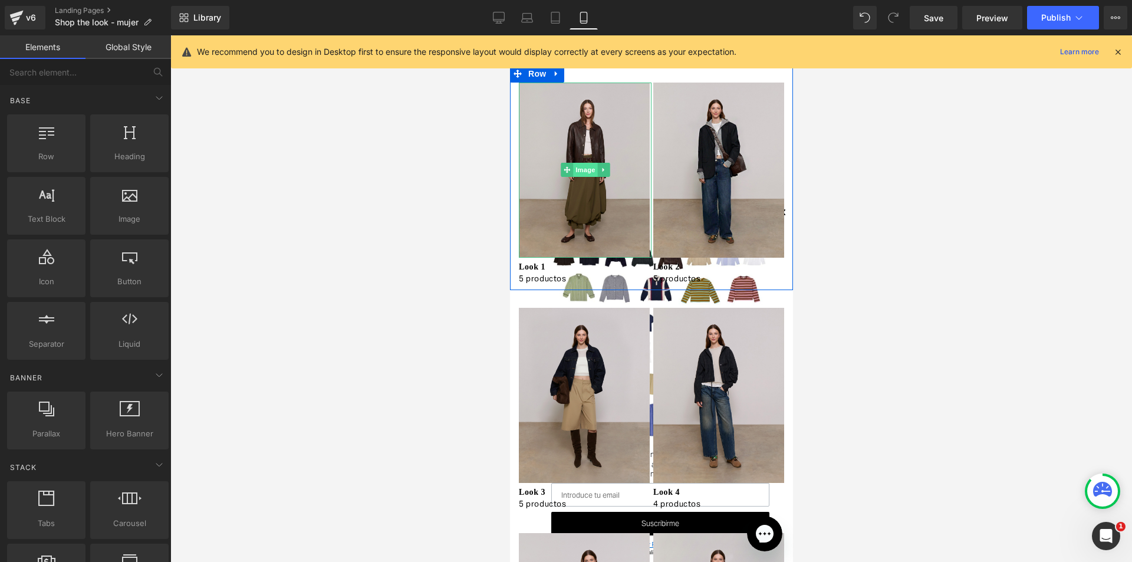
click at [579, 173] on span "Image" at bounding box center [585, 170] width 25 height 14
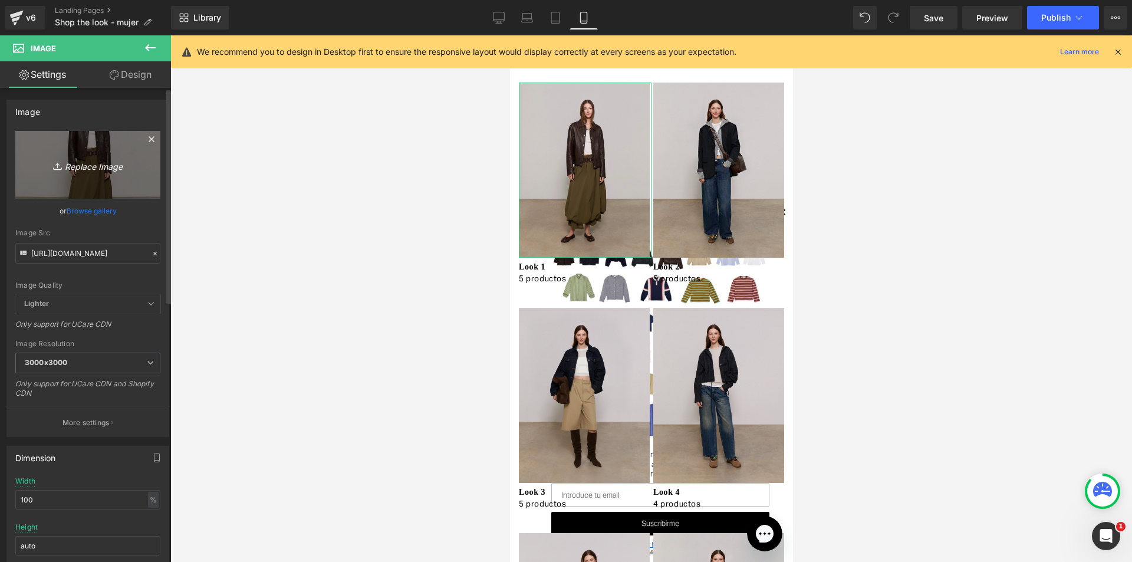
click at [83, 164] on icon "Replace Image" at bounding box center [88, 164] width 94 height 15
type input "C:\fakepath\3_fbbdfb43-26ce-41d3-8e8c-9c7ad541a91a.jpg"
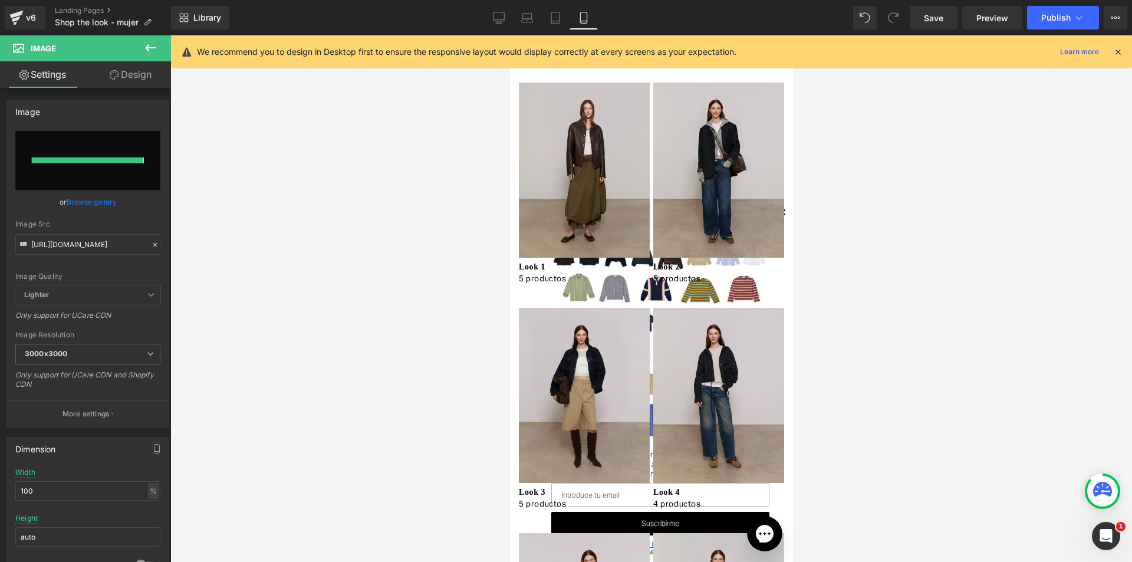
type input "https://ucarecdn.com/2cdf6bb9-c855-4f89-943d-2d354a7bf447/-/format/auto/-/previ…"
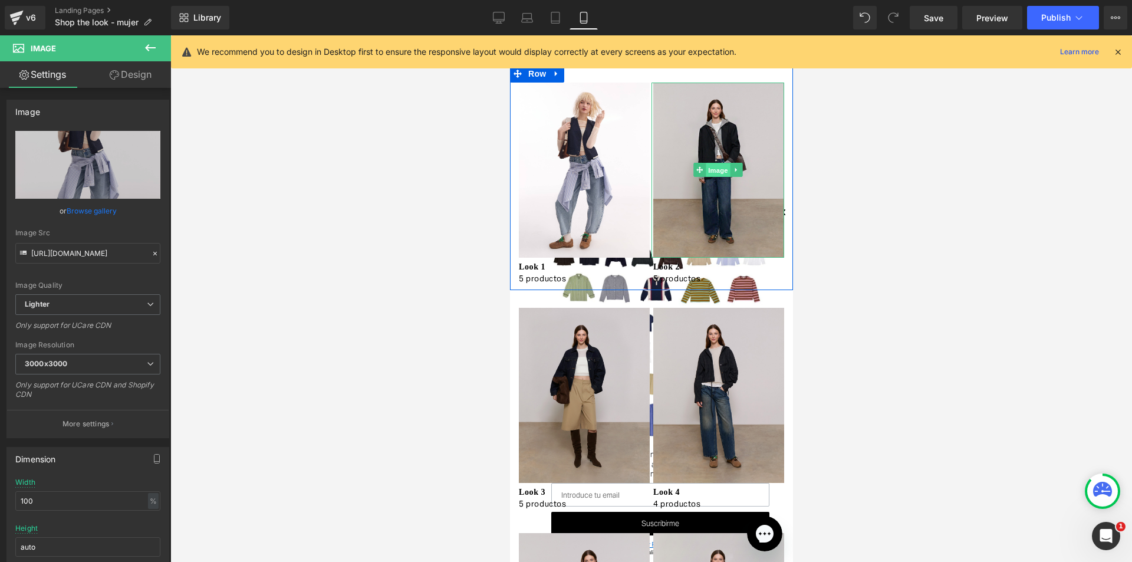
click at [711, 170] on span "Image" at bounding box center [717, 170] width 25 height 14
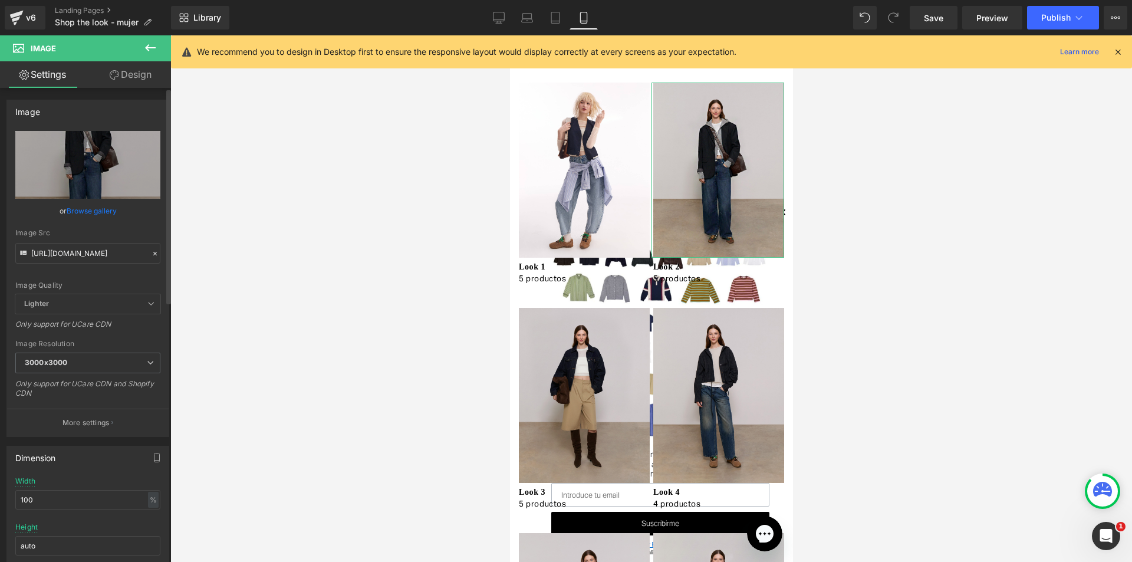
click at [101, 209] on link "Browse gallery" at bounding box center [92, 211] width 50 height 21
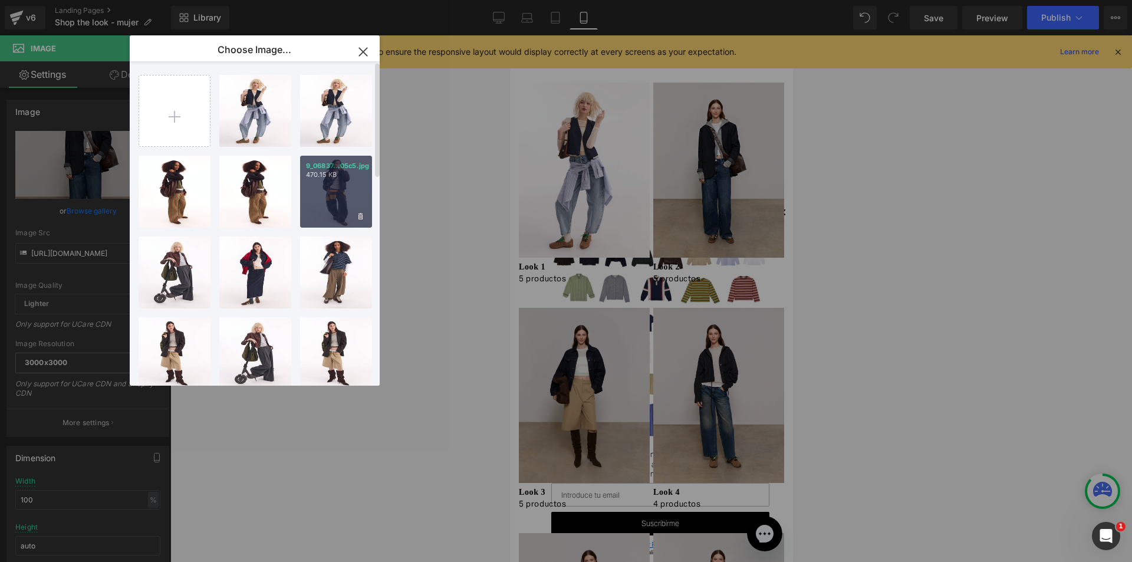
click at [355, 190] on div "9_06837...05c5.jpg 470.15 KB" at bounding box center [336, 192] width 72 height 72
type input "https://ucarecdn.com/3e425b3a-0a21-4bbe-800d-b7736c58fe52/-/format/auto/-/previ…"
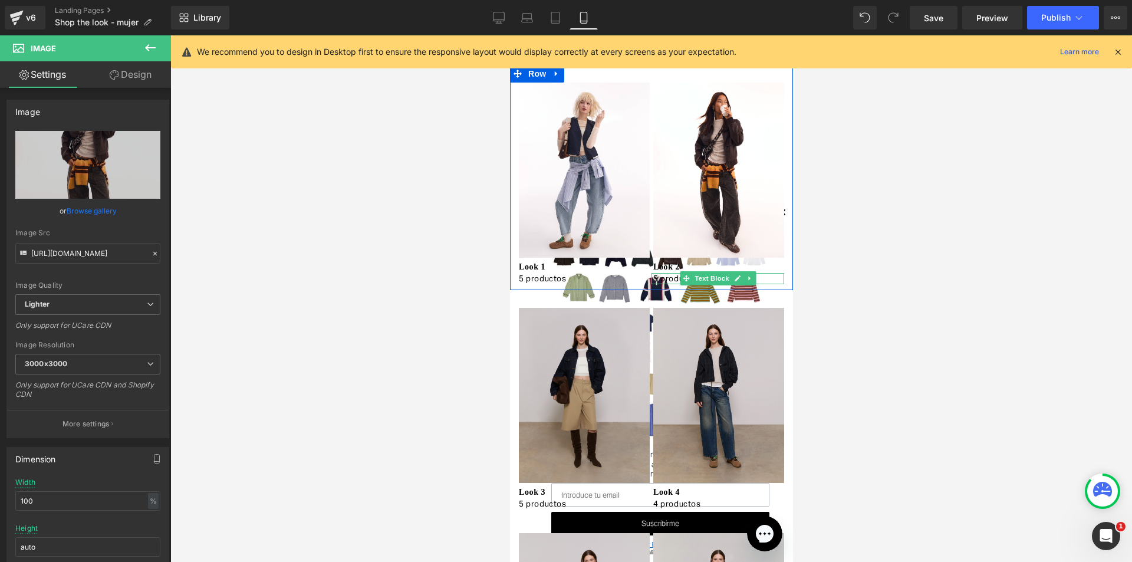
click at [653, 277] on p "5 productos" at bounding box center [718, 279] width 131 height 12
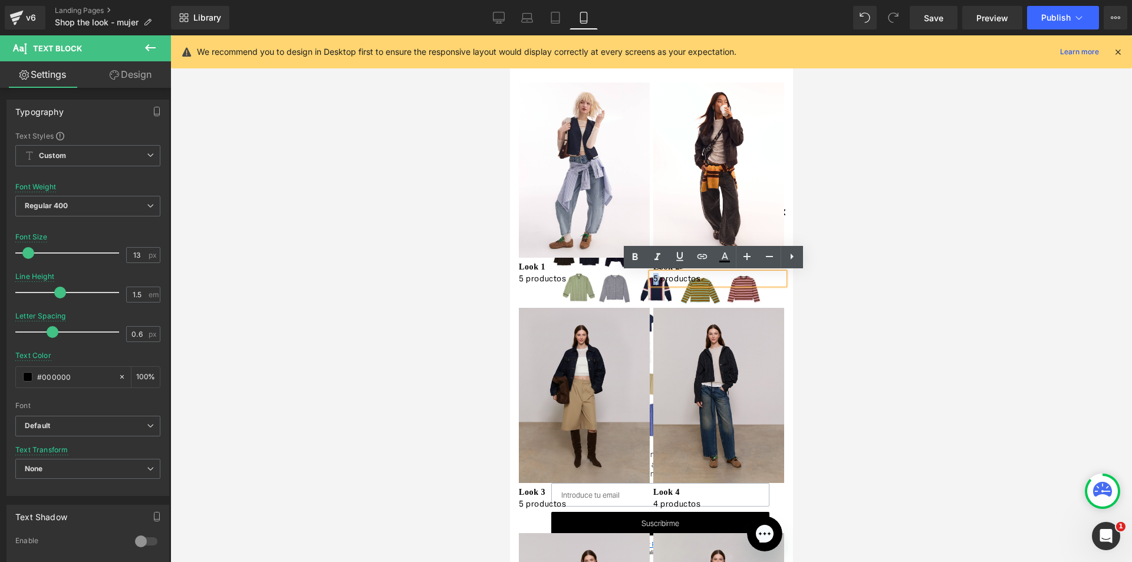
click at [653, 280] on p "5 productos" at bounding box center [718, 279] width 131 height 12
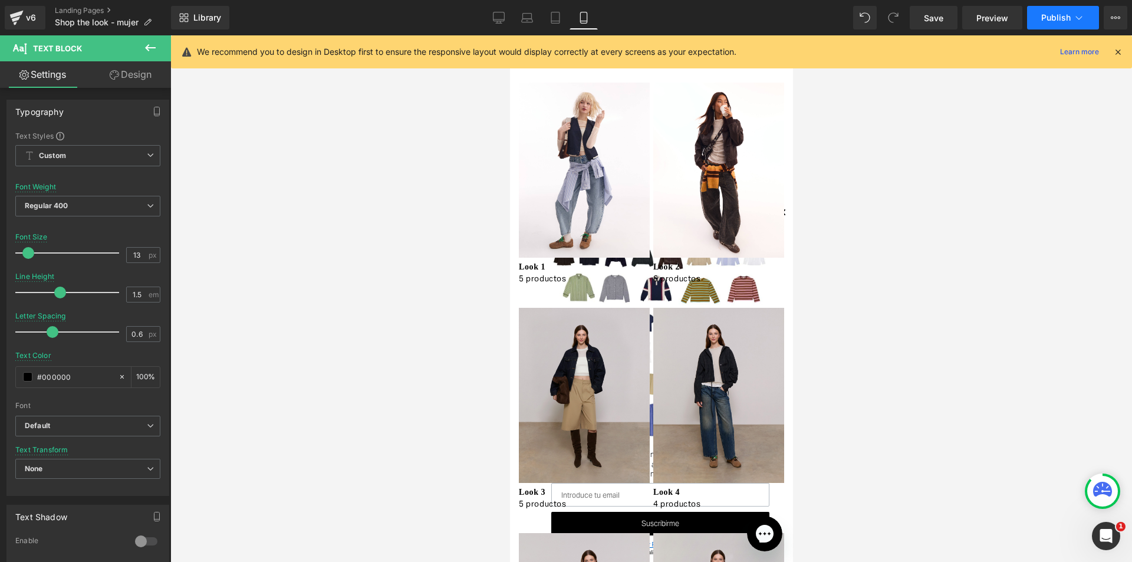
click at [1051, 25] on button "Publish" at bounding box center [1063, 18] width 72 height 24
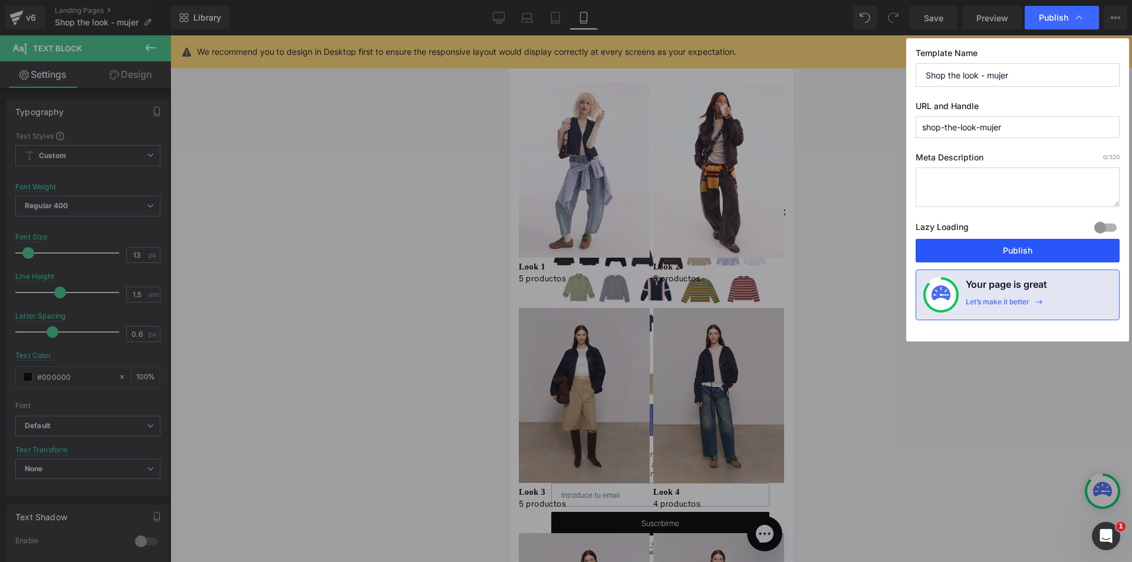
click at [1058, 259] on button "Publish" at bounding box center [1018, 251] width 204 height 24
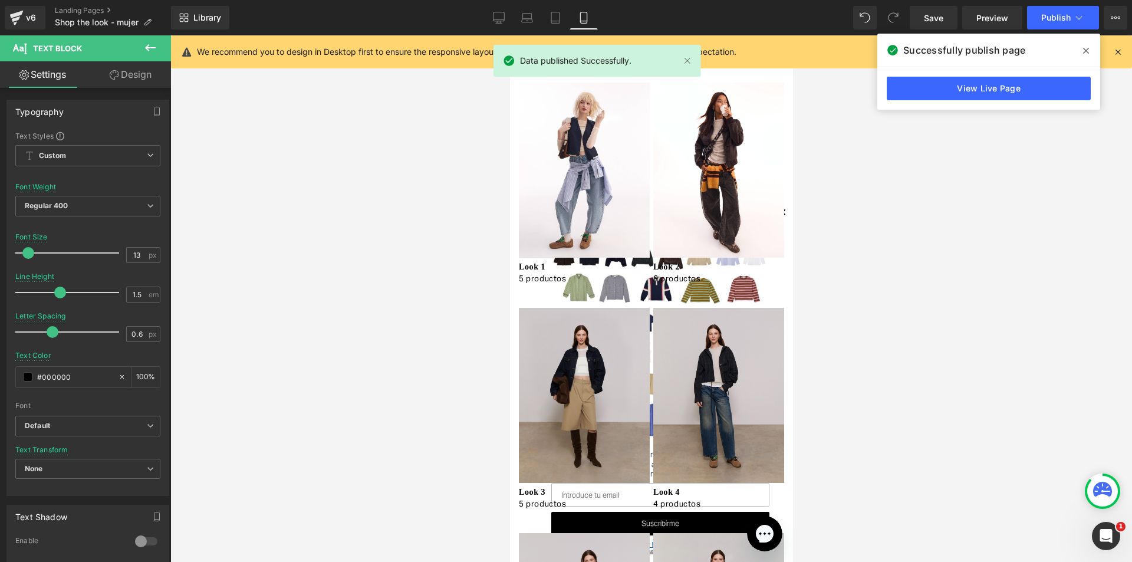
click at [1083, 52] on icon at bounding box center [1086, 50] width 6 height 9
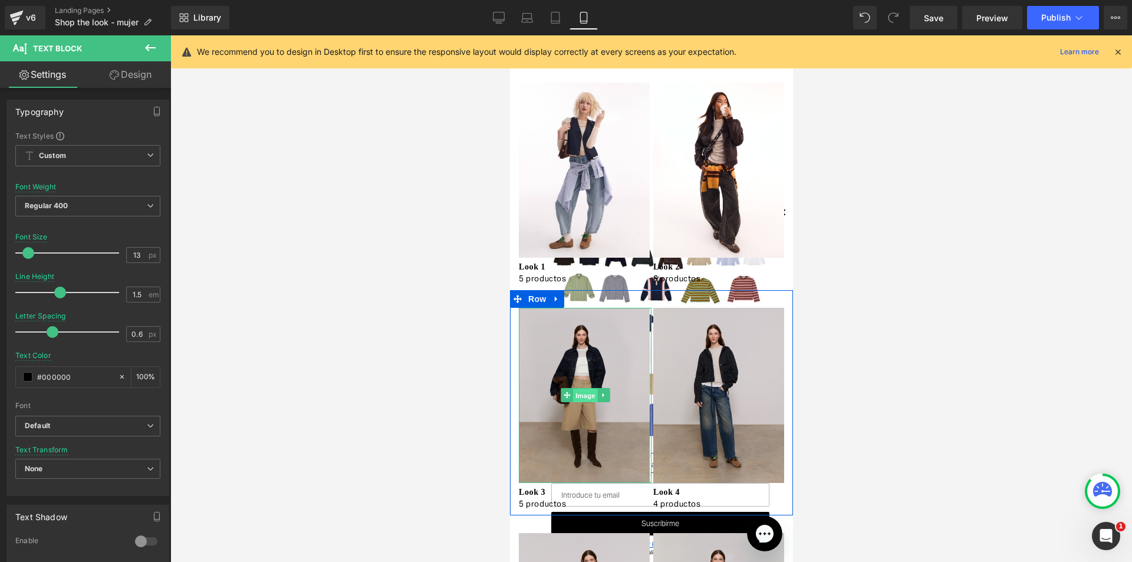
click at [580, 395] on span "Image" at bounding box center [585, 396] width 25 height 14
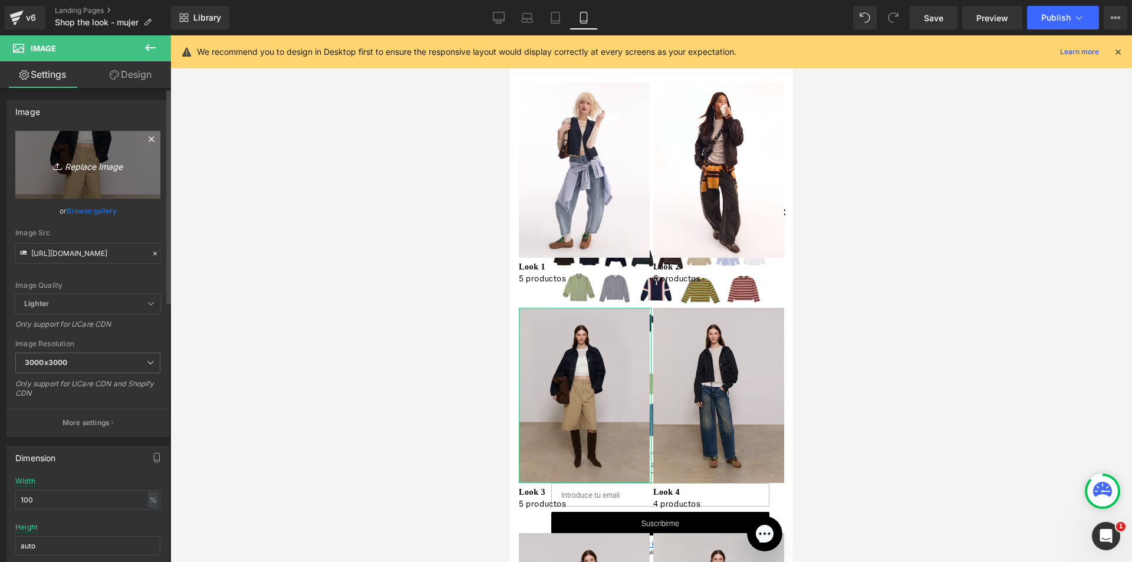
click at [87, 165] on icon "Replace Image" at bounding box center [88, 164] width 94 height 15
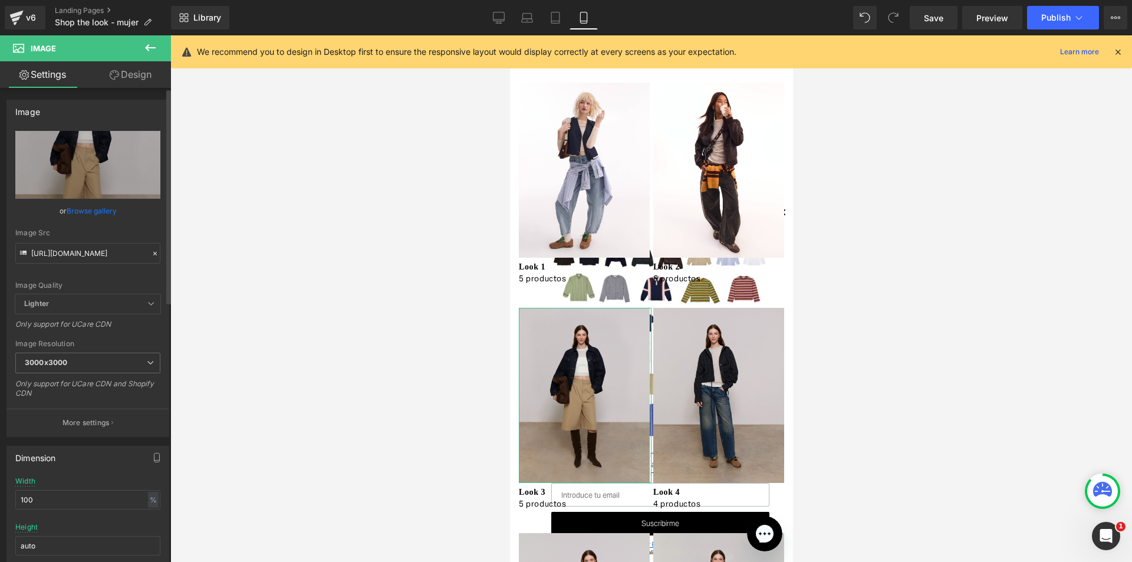
click at [76, 209] on link "Browse gallery" at bounding box center [92, 211] width 50 height 21
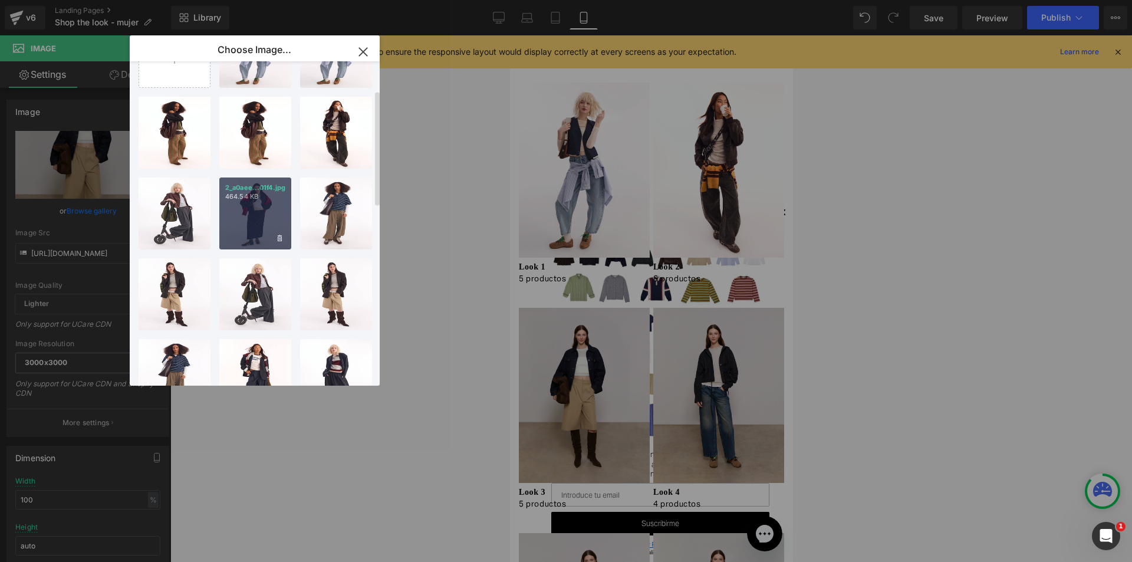
scroll to position [118, 0]
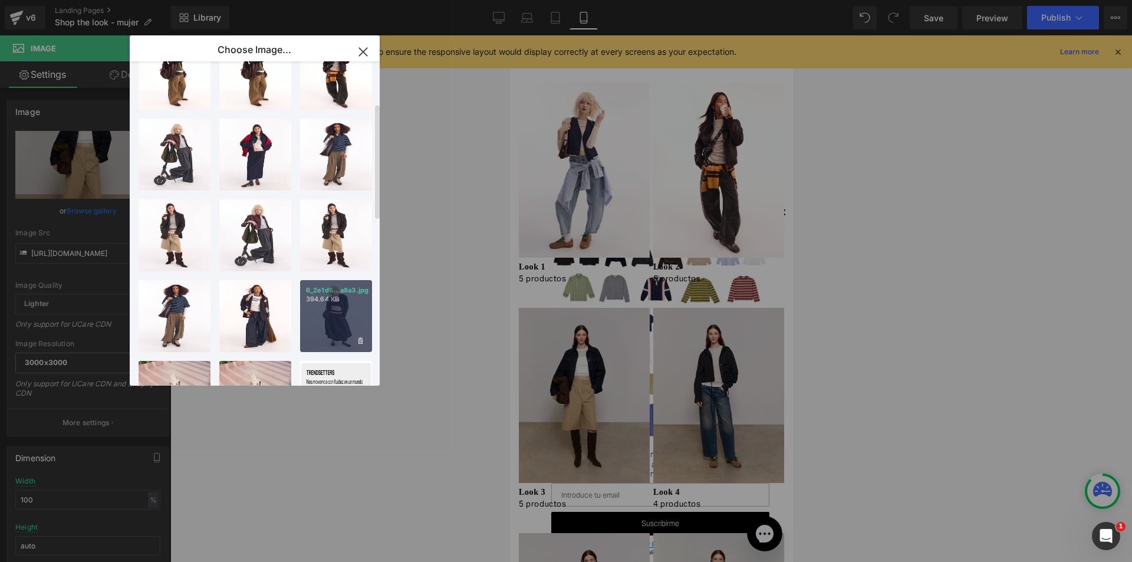
click at [334, 322] on div "6_2e1d6...a8a3.jpg 394.64 KB" at bounding box center [336, 316] width 72 height 72
type input "https://ucarecdn.com/c960ac44-c360-40a2-8fdf-b729a701cc81/-/format/auto/-/previ…"
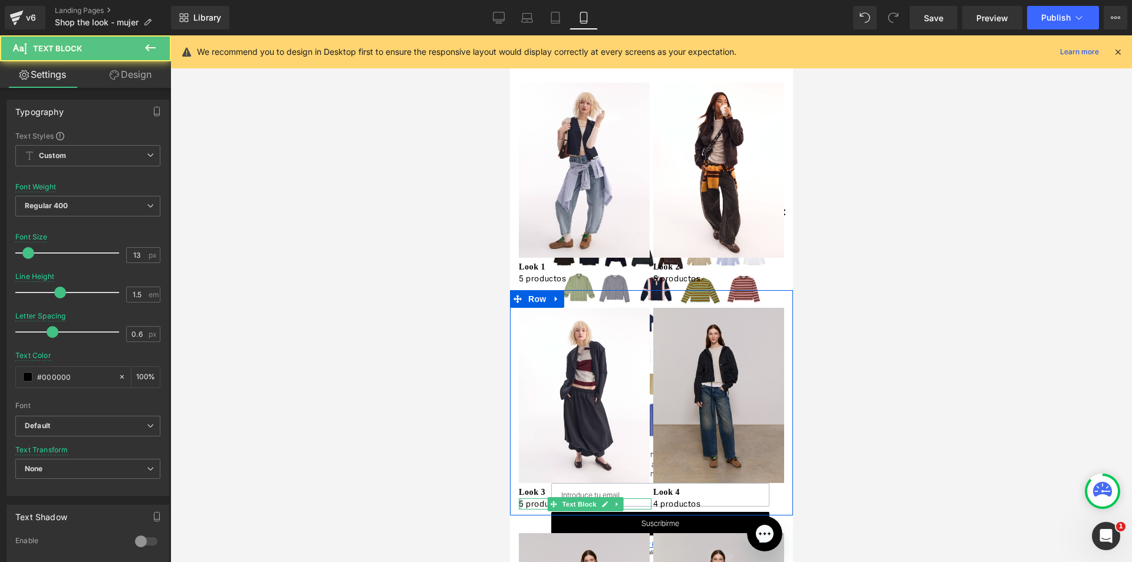
click at [518, 504] on div at bounding box center [519, 504] width 3 height 12
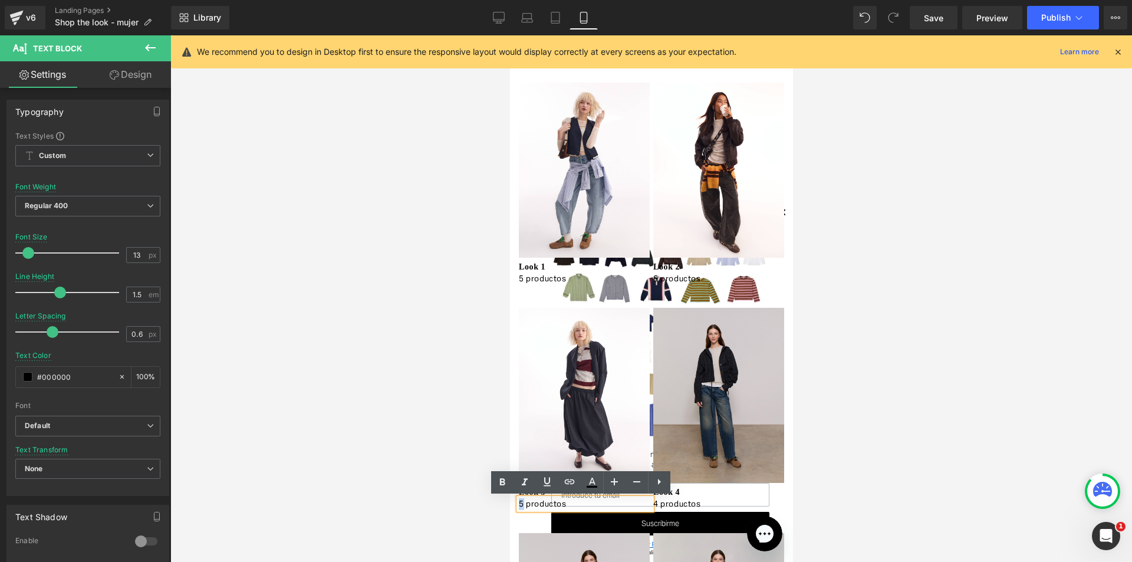
drag, startPoint x: 517, startPoint y: 505, endPoint x: 510, endPoint y: 505, distance: 7.1
click at [510, 505] on div "Image Look 3 Text Block 5 productos Text Block Image Look 4 Text Block 4 produc…" at bounding box center [651, 402] width 283 height 225
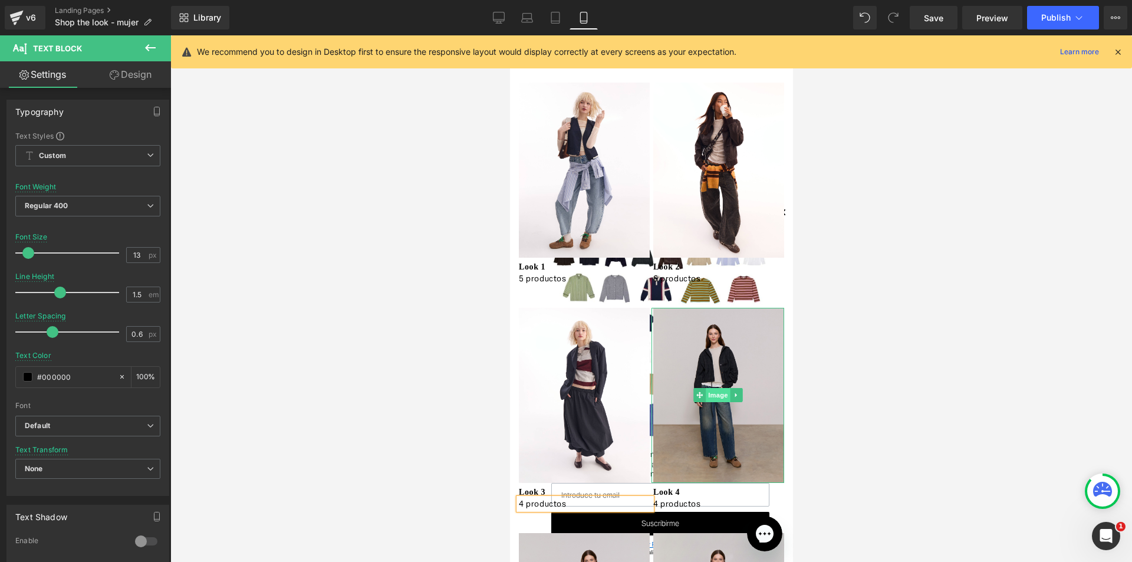
click at [708, 395] on span "Image" at bounding box center [717, 395] width 25 height 14
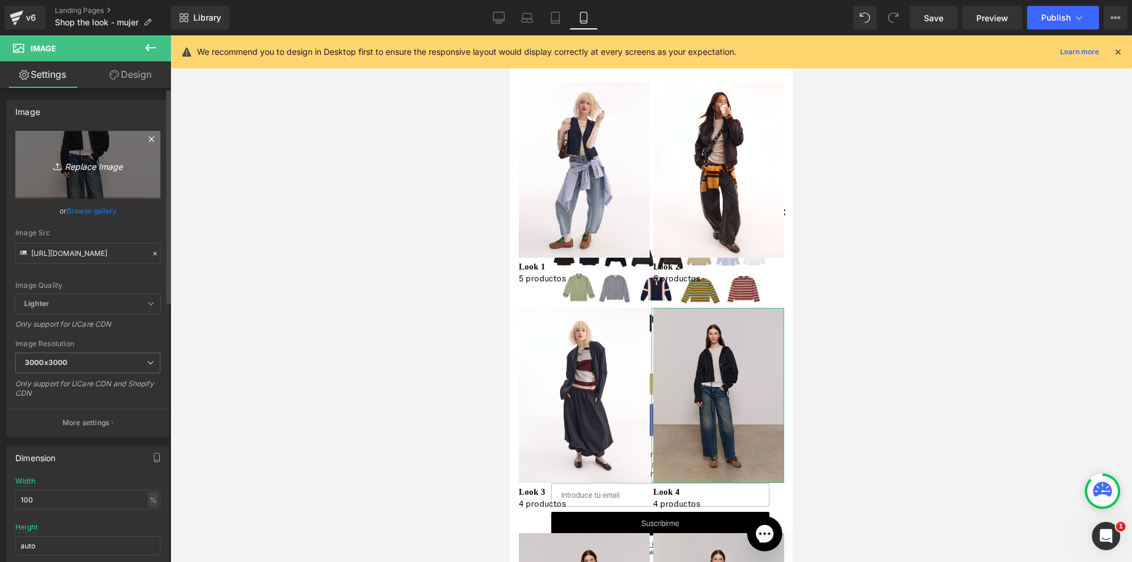
click at [94, 168] on icon "Replace Image" at bounding box center [88, 164] width 94 height 15
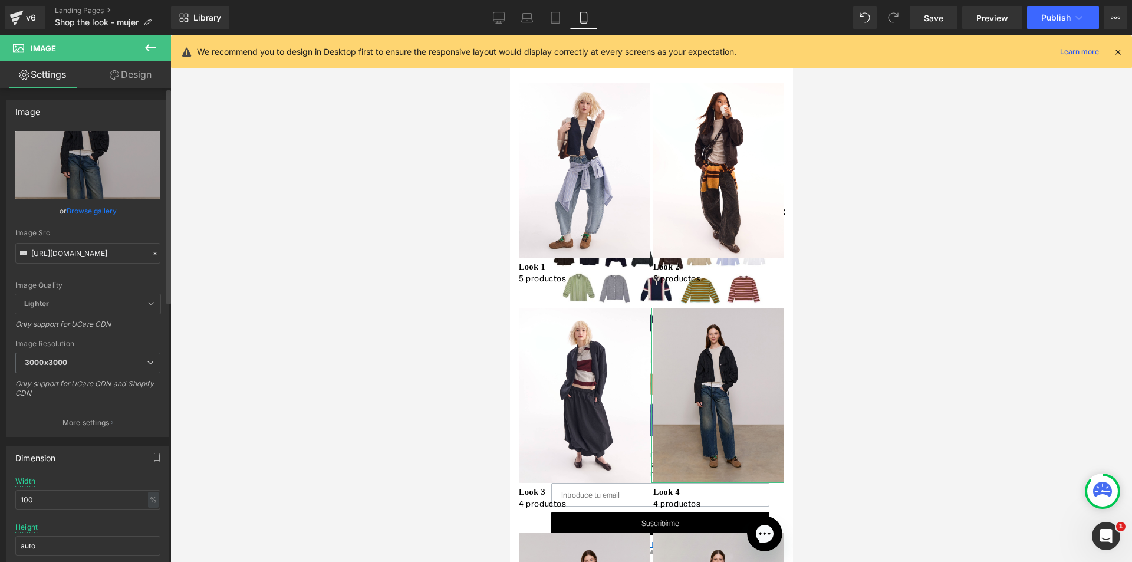
click at [87, 209] on link "Browse gallery" at bounding box center [92, 211] width 50 height 21
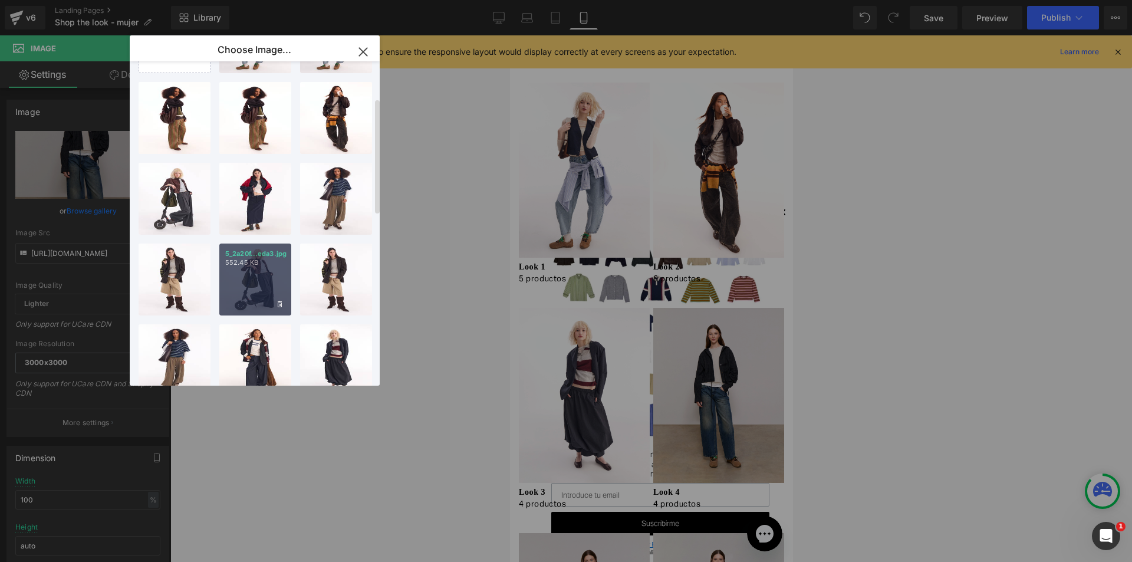
scroll to position [59, 0]
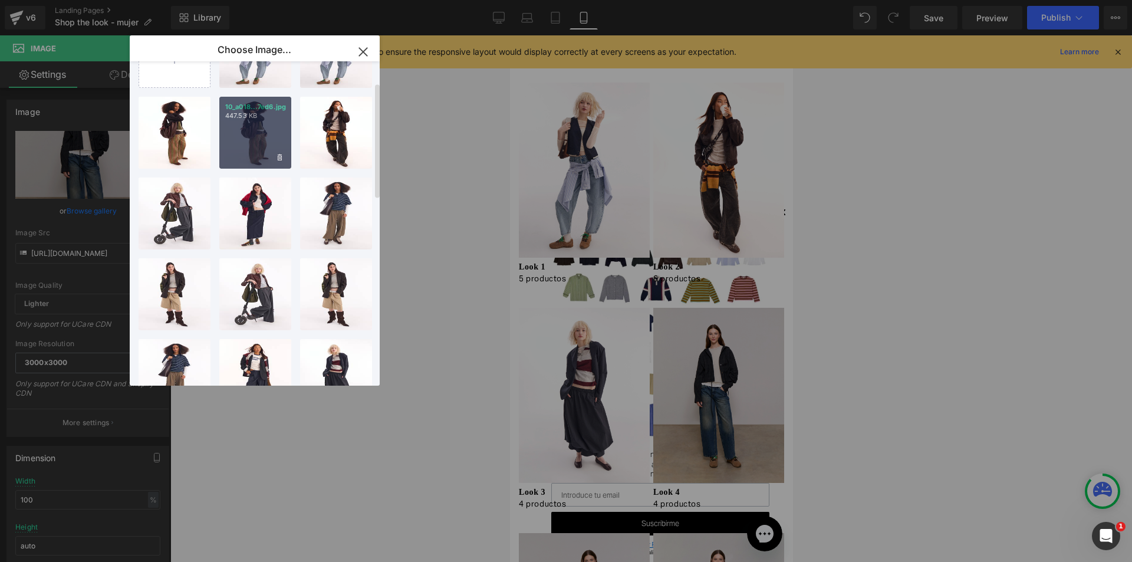
click at [280, 139] on div "10_a018...7ed6.jpg 447.53 KB" at bounding box center [255, 133] width 72 height 72
type input "https://ucarecdn.com/4f293d08-f6cf-4dca-aad4-3b2d162e1c87/-/format/auto/-/previ…"
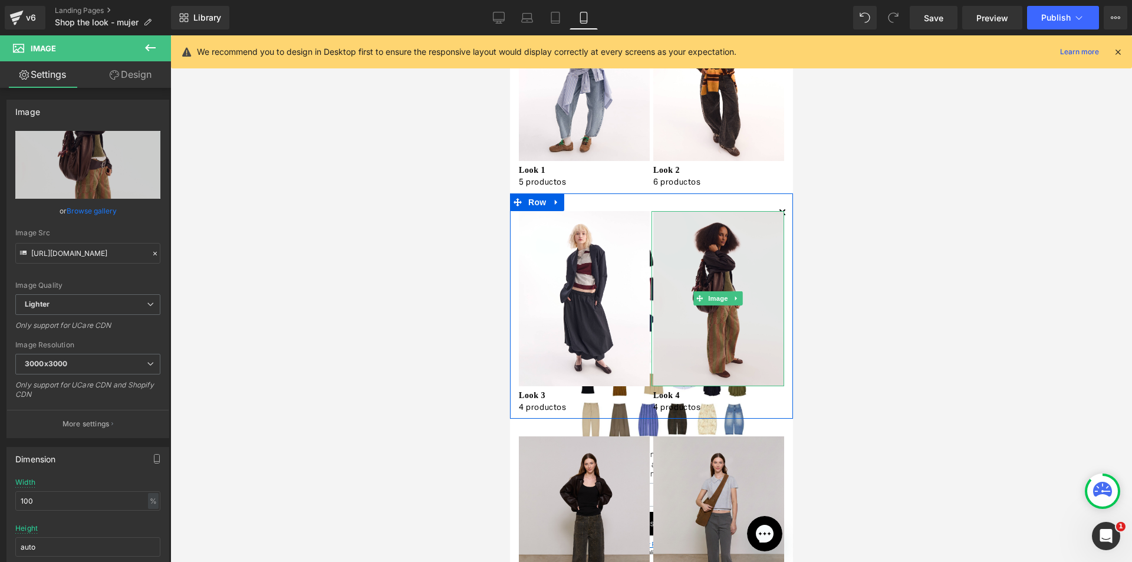
scroll to position [118, 0]
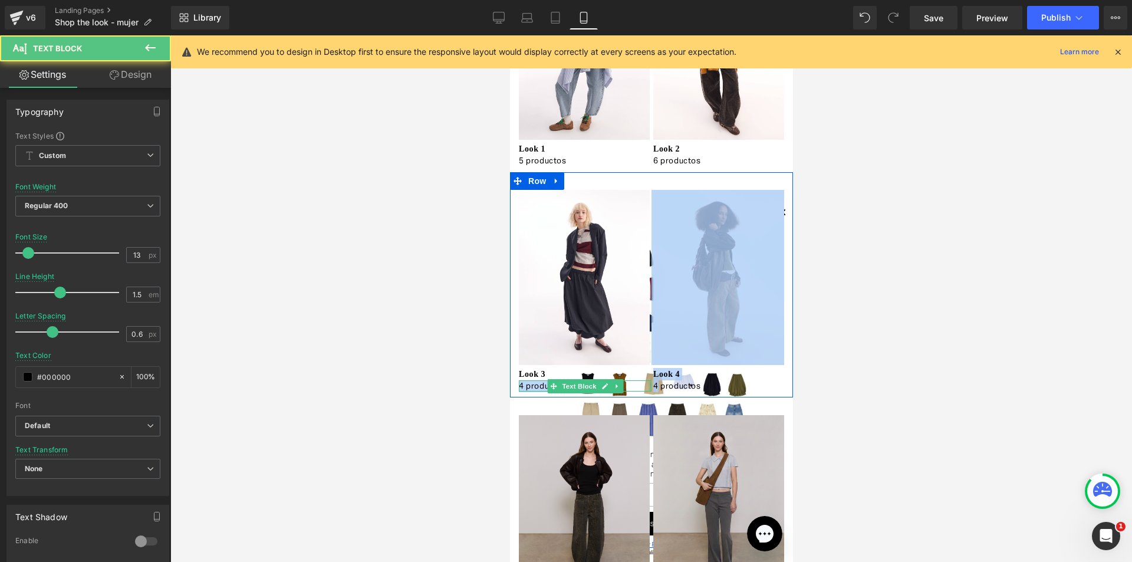
drag, startPoint x: 653, startPoint y: 385, endPoint x: 646, endPoint y: 385, distance: 7.1
click at [646, 385] on div "Image Look 3 Text Block 4 productos Text Block Image Look 4 Text Block 4 produc…" at bounding box center [651, 284] width 283 height 225
click at [653, 387] on p "4 productos" at bounding box center [718, 386] width 131 height 12
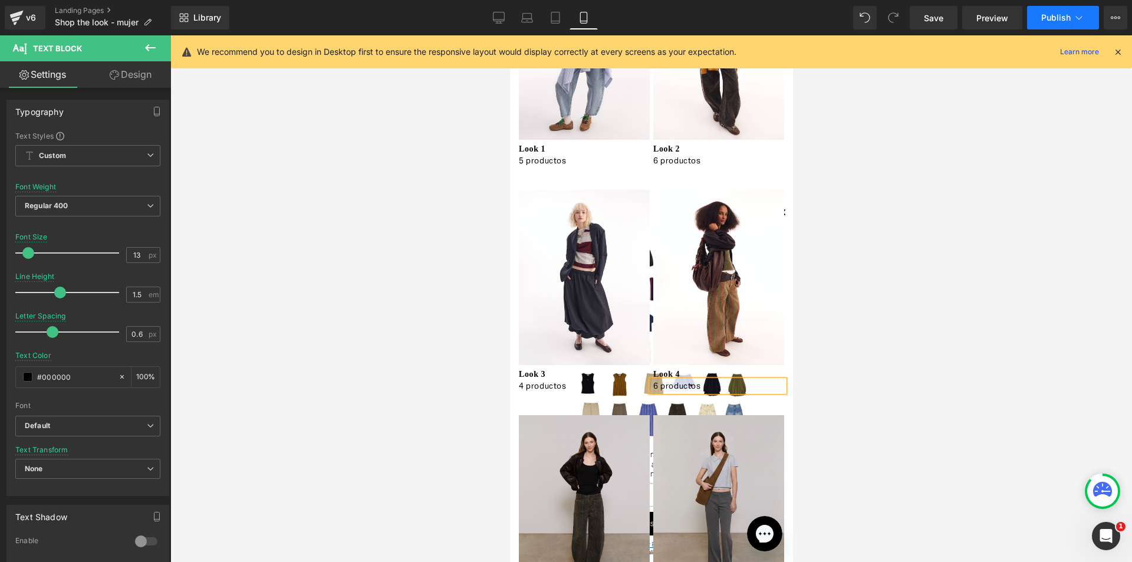
click at [1054, 17] on span "Publish" at bounding box center [1056, 17] width 29 height 9
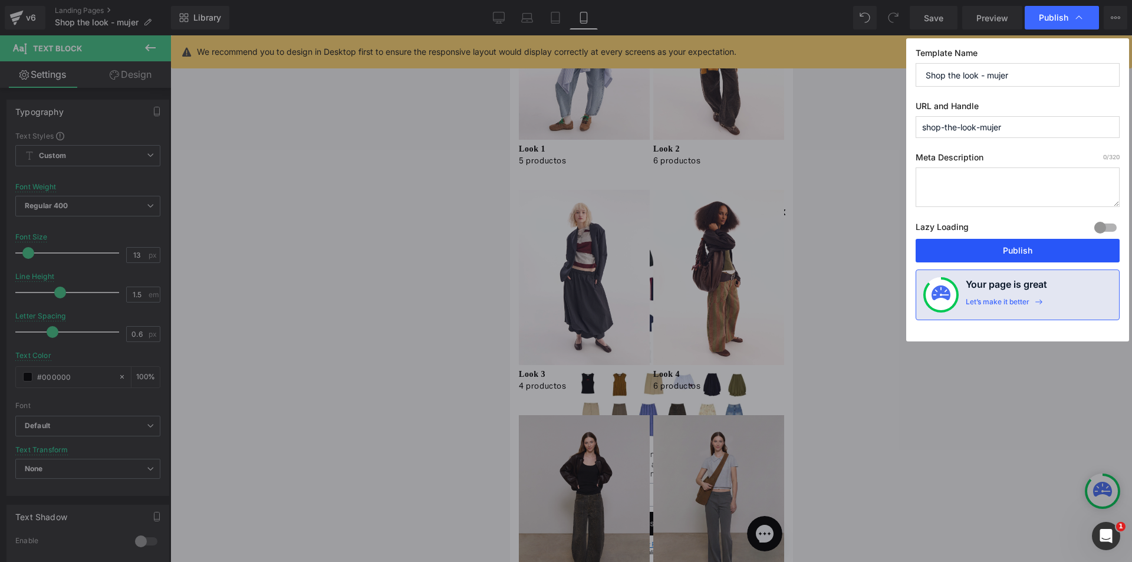
click at [1011, 248] on button "Publish" at bounding box center [1018, 251] width 204 height 24
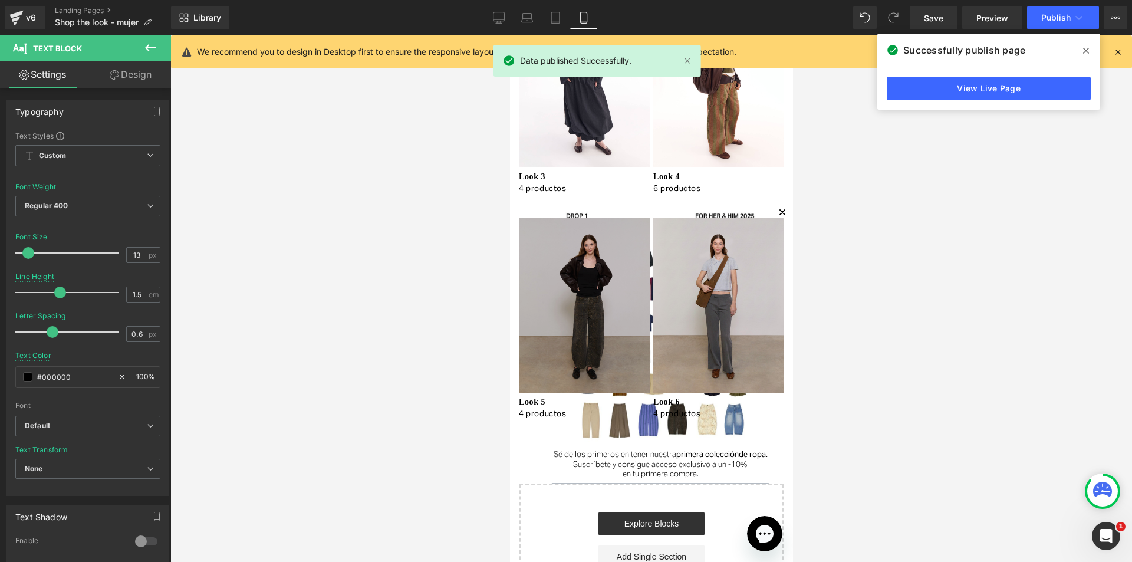
scroll to position [295, 0]
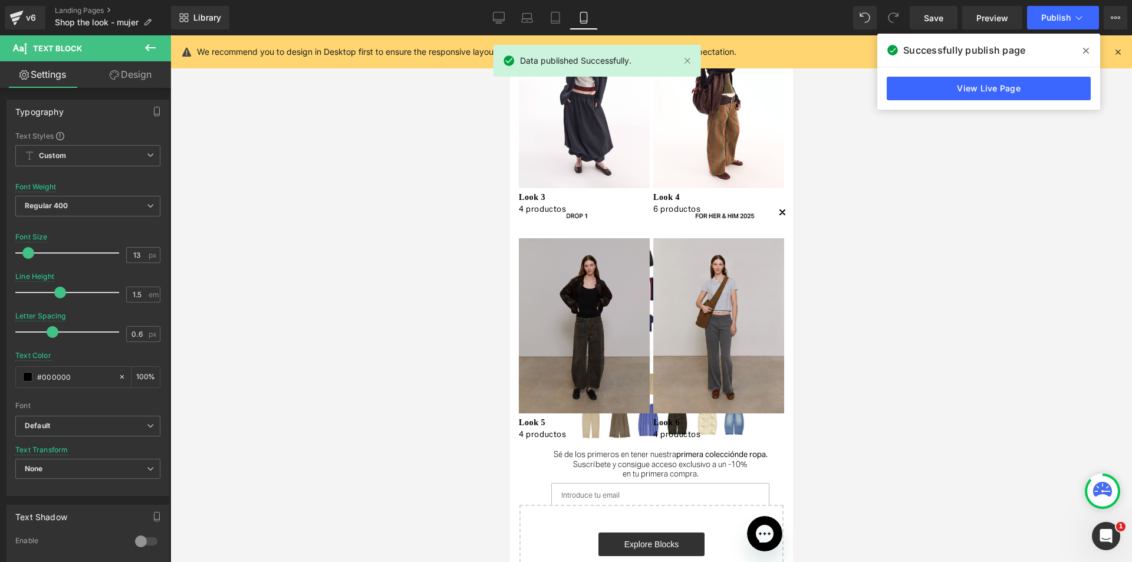
click at [572, 315] on img at bounding box center [584, 325] width 133 height 175
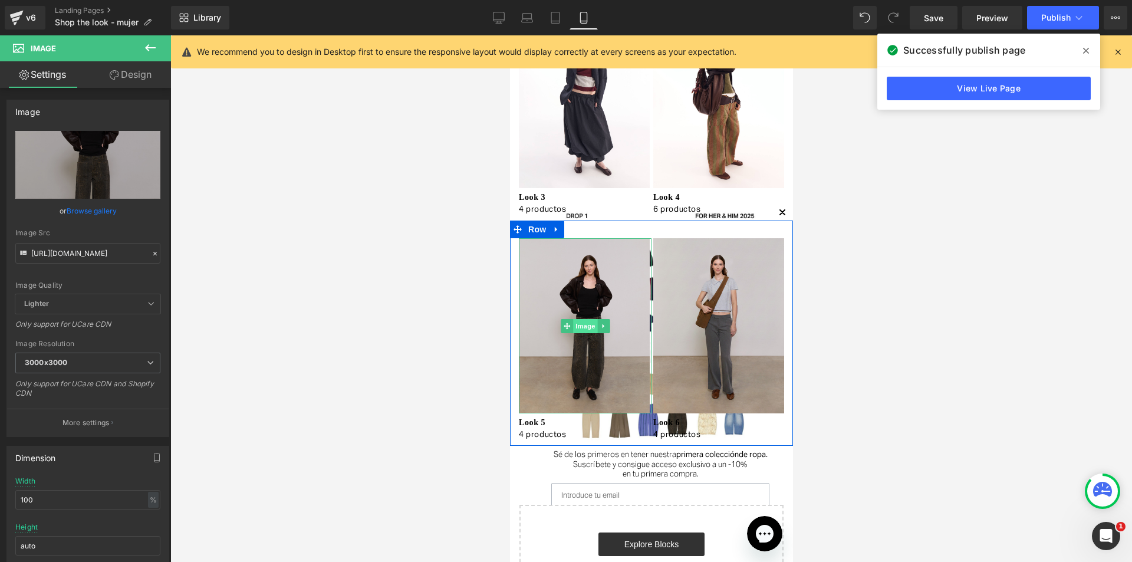
click at [581, 325] on span "Image" at bounding box center [585, 326] width 25 height 14
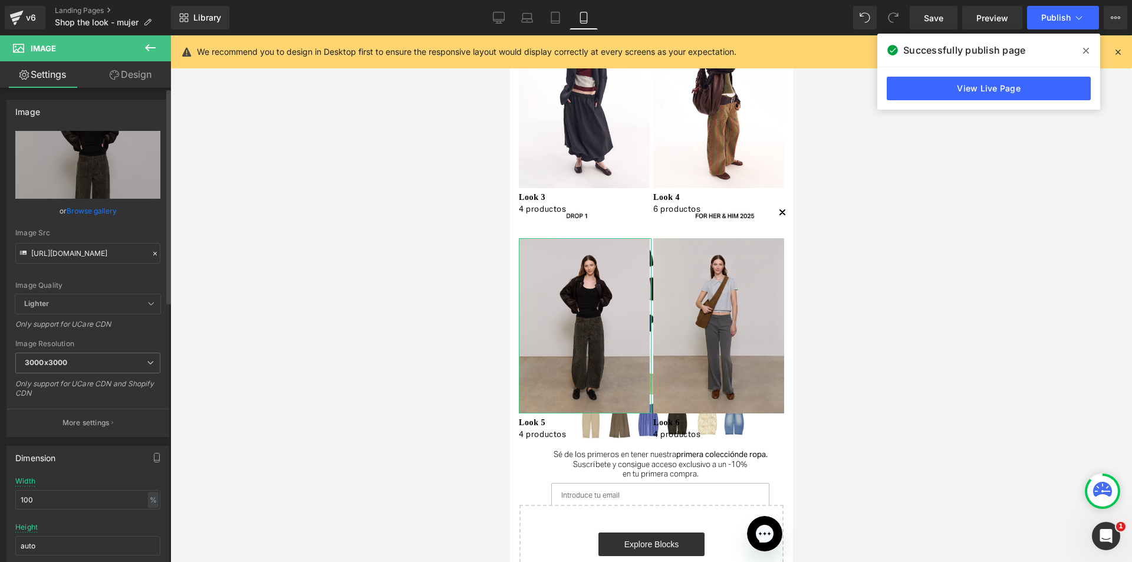
click at [86, 211] on link "Browse gallery" at bounding box center [92, 211] width 50 height 21
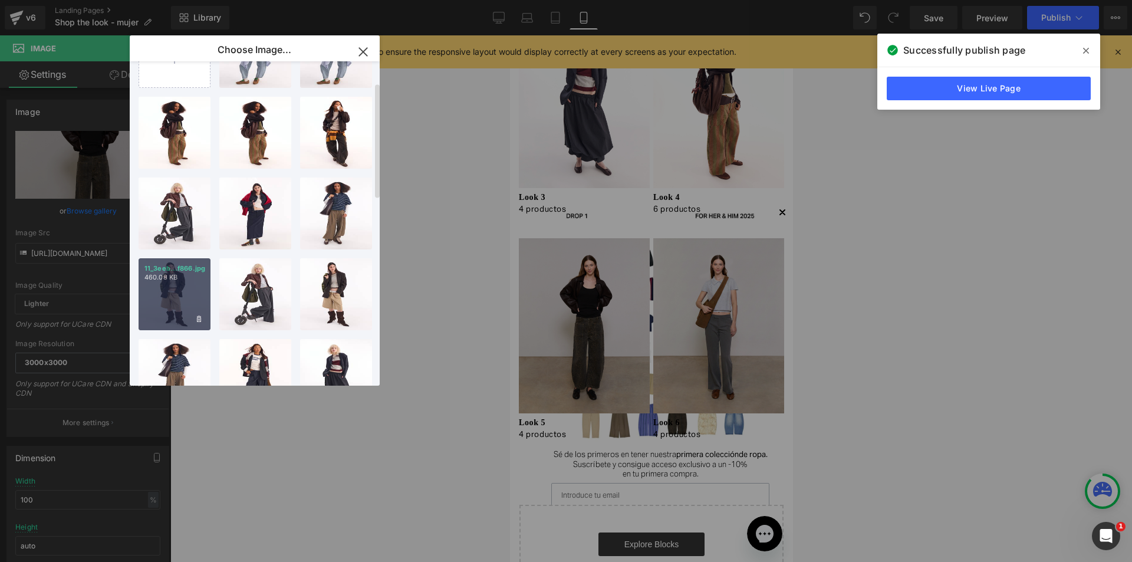
click at [163, 312] on div "11_3eeb...f866.jpg 460.08 KB" at bounding box center [175, 294] width 72 height 72
type input "[URL][DOMAIN_NAME]"
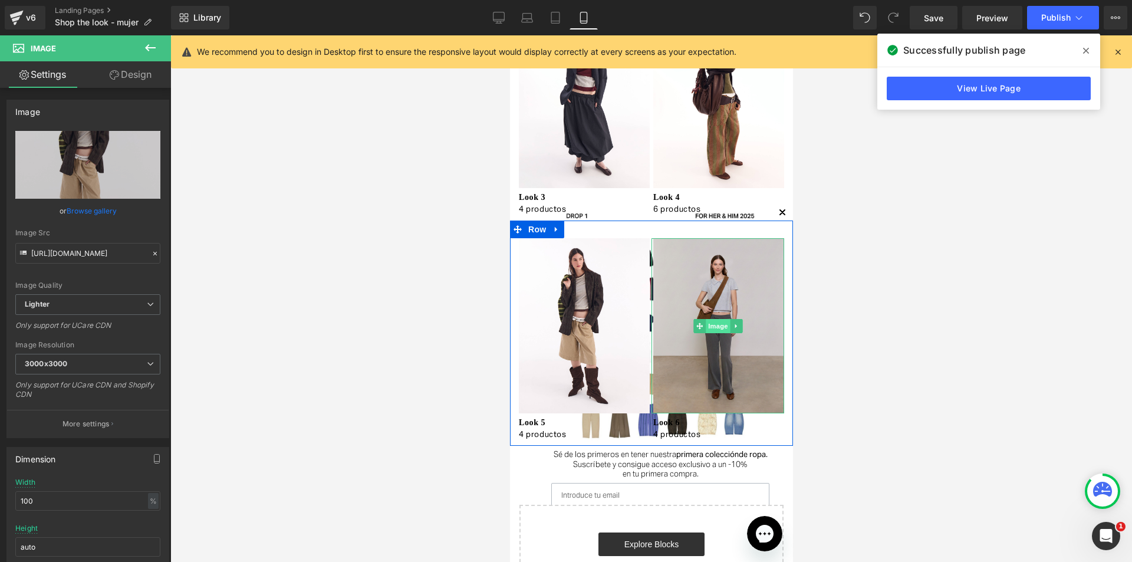
click at [714, 325] on span "Image" at bounding box center [717, 326] width 25 height 14
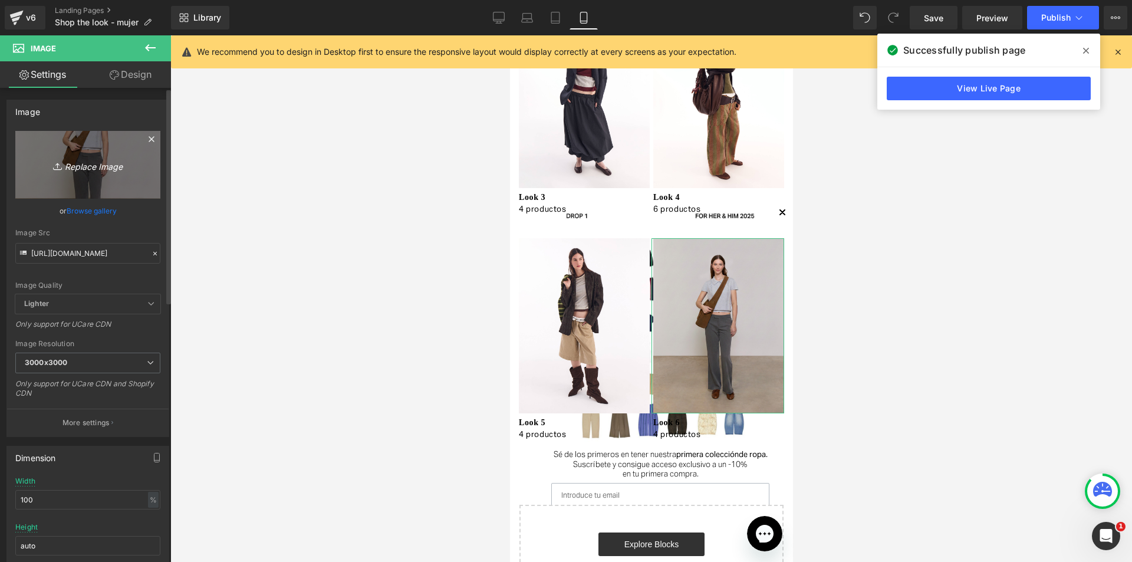
click at [100, 164] on icon "Replace Image" at bounding box center [88, 164] width 94 height 15
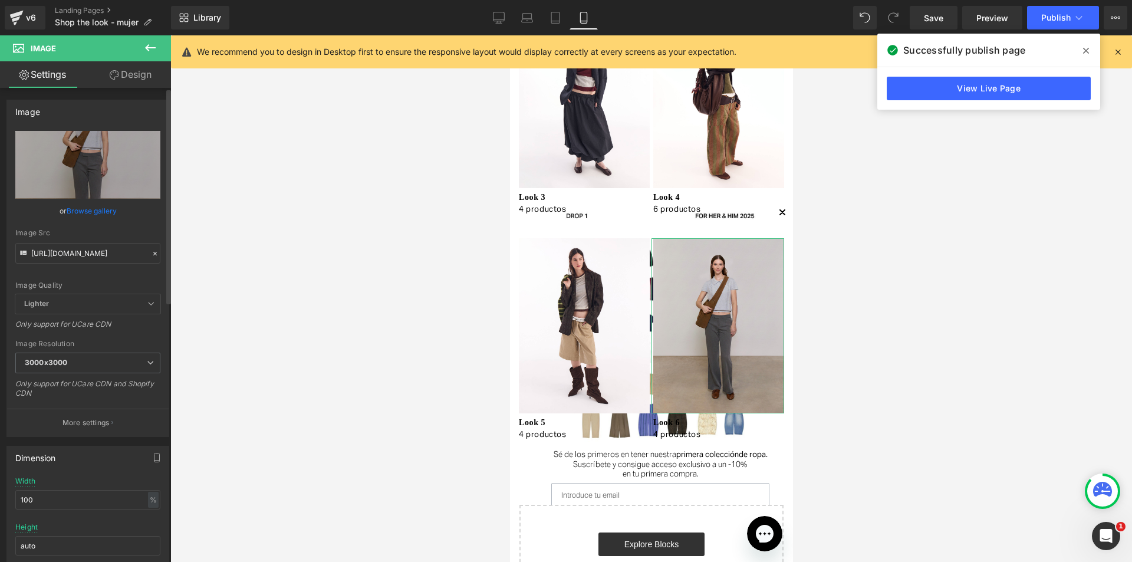
click at [83, 212] on link "Browse gallery" at bounding box center [92, 211] width 50 height 21
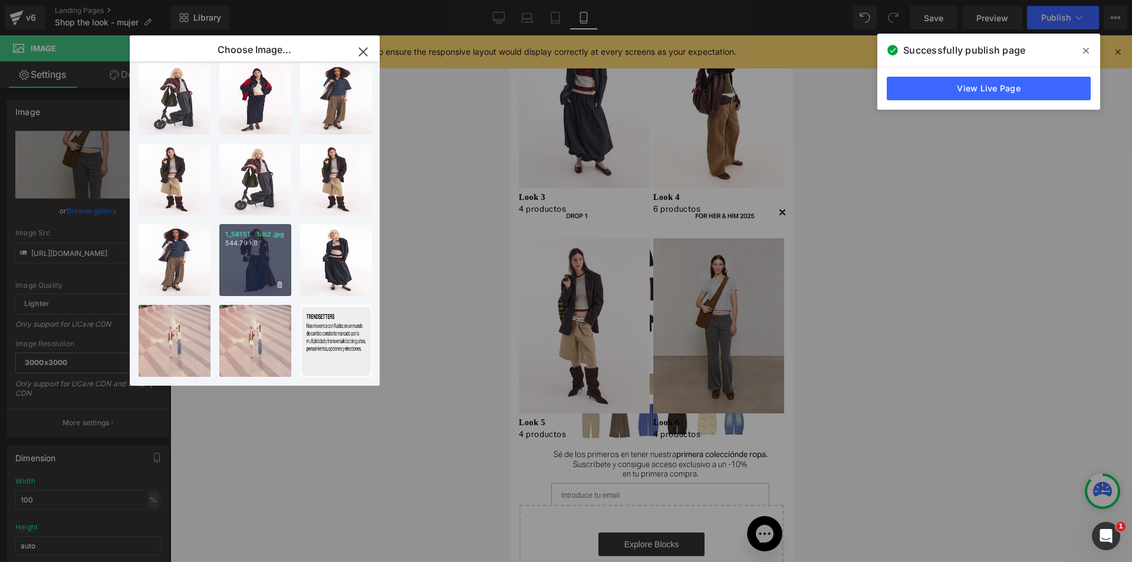
scroll to position [177, 0]
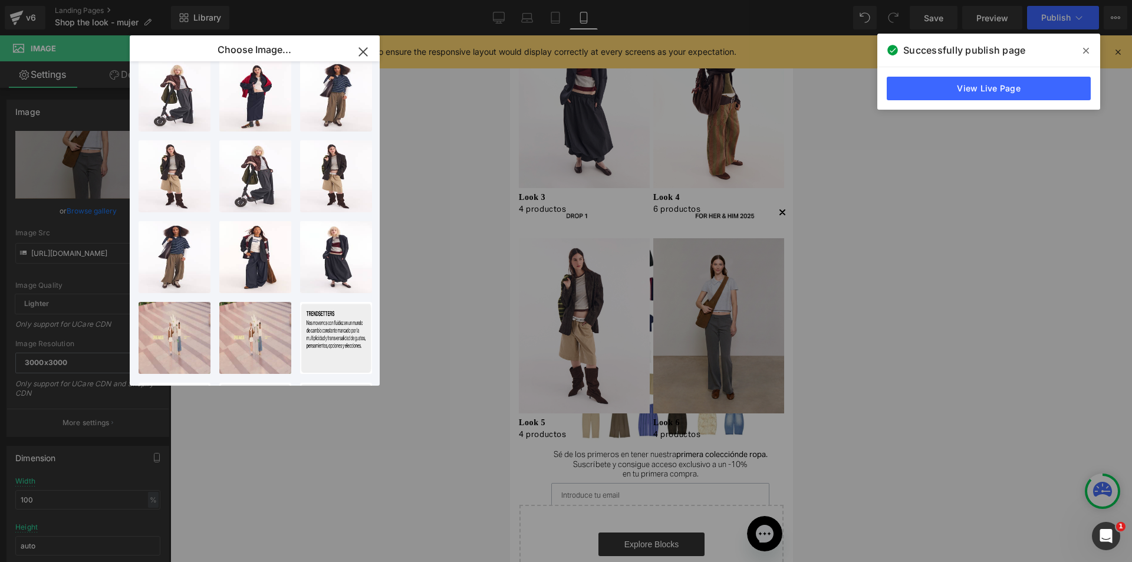
click at [0, 0] on div "1_58151...1ab2.jpg 544.79 KB" at bounding box center [0, 0] width 0 height 0
type input "[URL][DOMAIN_NAME]"
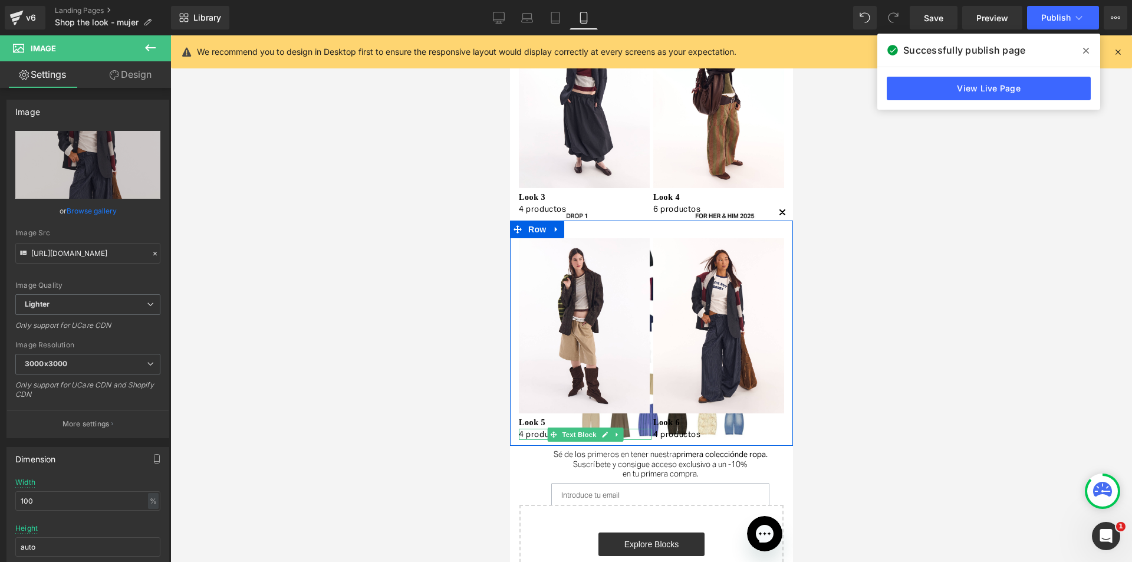
click at [518, 434] on div at bounding box center [519, 435] width 3 height 12
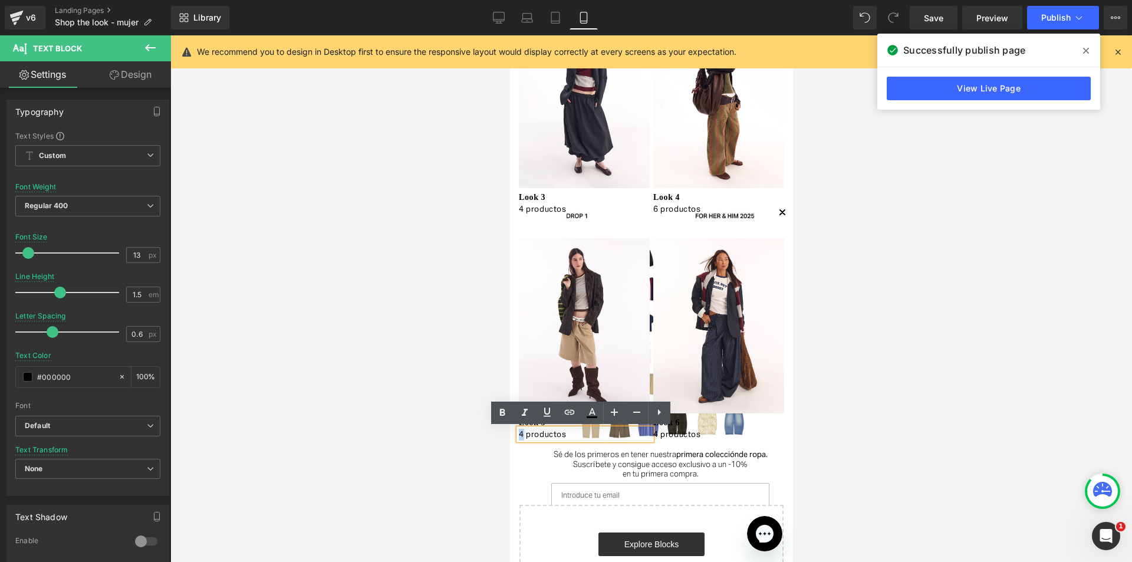
click at [518, 436] on p "4 productos" at bounding box center [584, 435] width 133 height 12
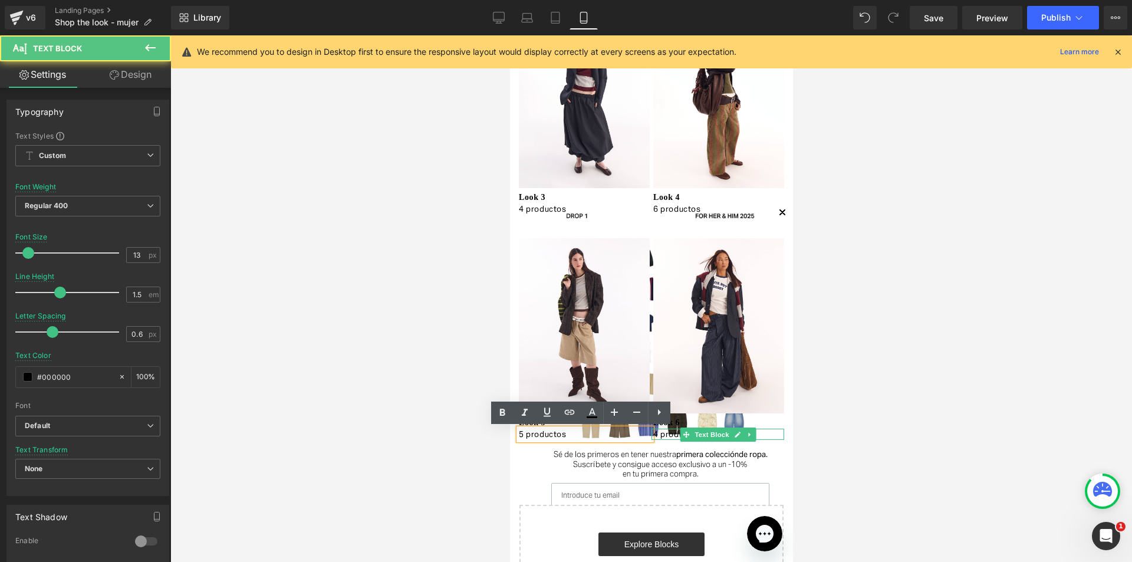
click at [665, 436] on p "4 productos" at bounding box center [718, 435] width 131 height 12
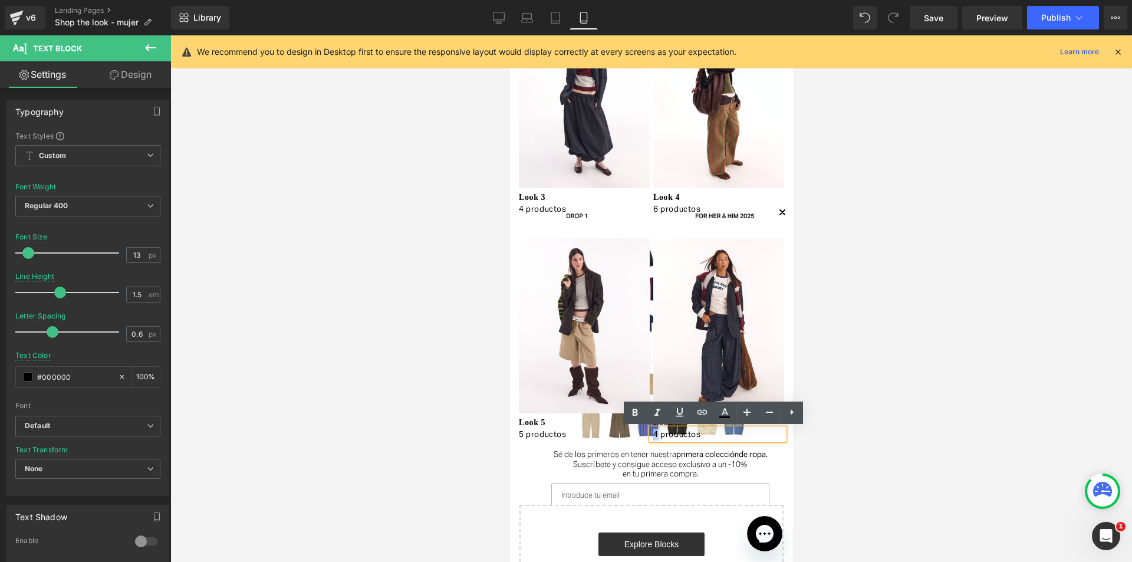
click at [652, 435] on div "4 productos" at bounding box center [717, 435] width 133 height 12
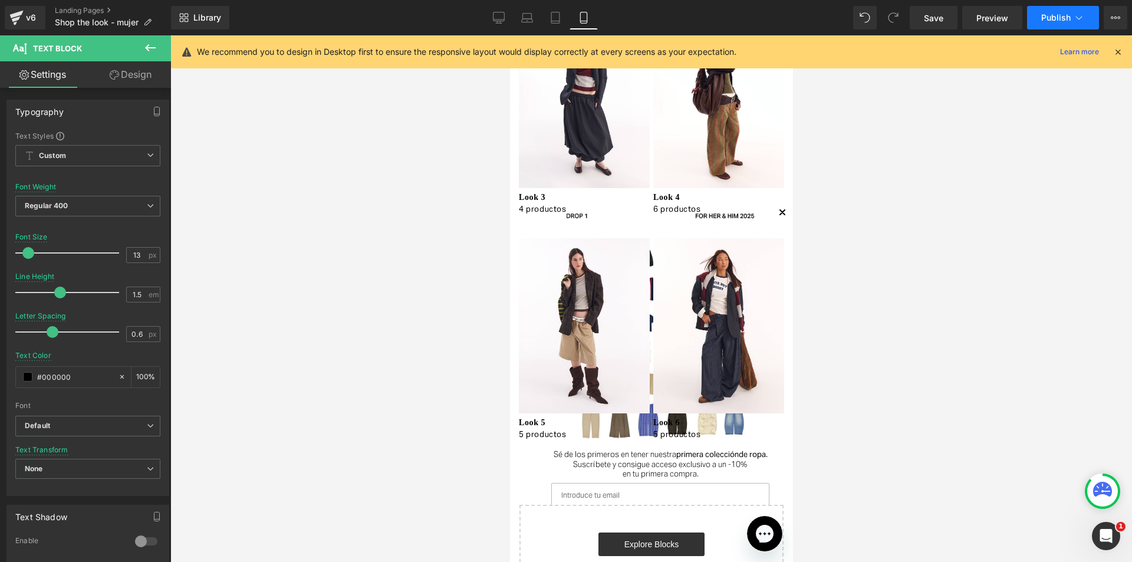
click at [1060, 15] on span "Publish" at bounding box center [1056, 17] width 29 height 9
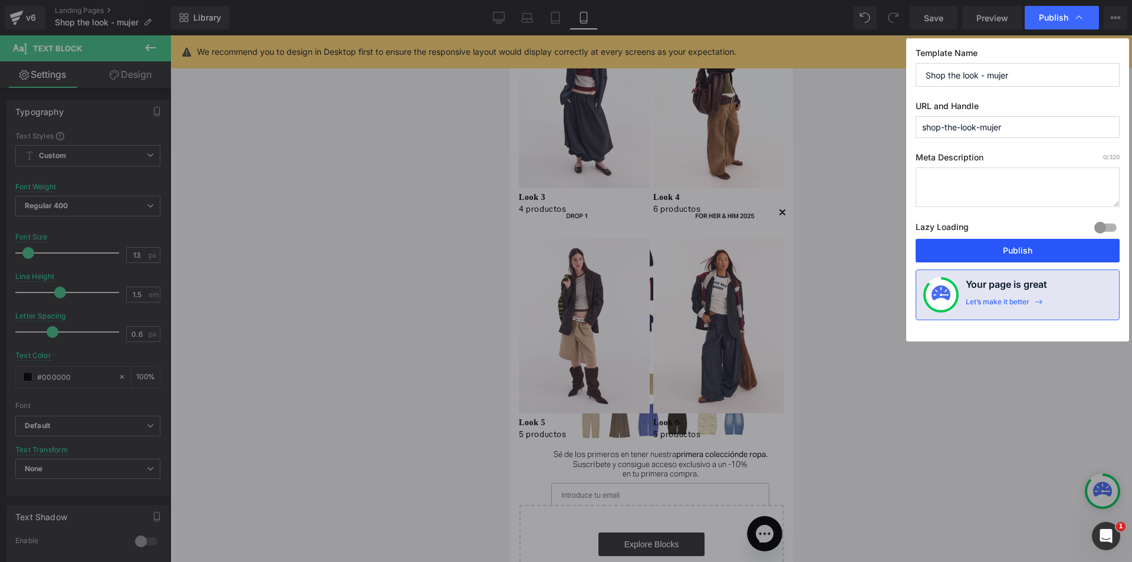
click at [1018, 248] on button "Publish" at bounding box center [1018, 251] width 204 height 24
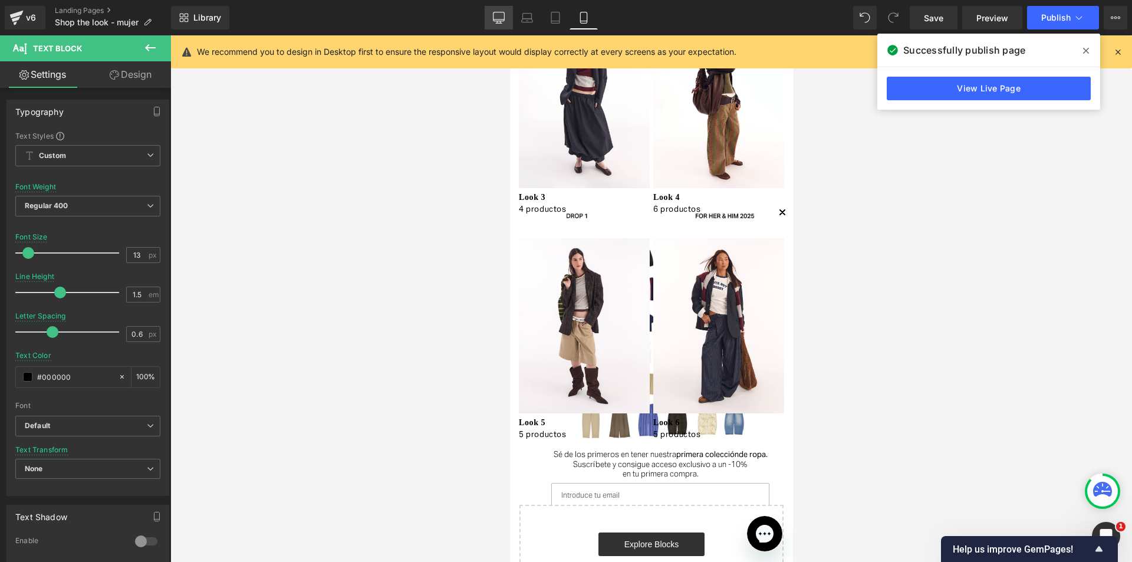
click at [507, 15] on link "Desktop" at bounding box center [499, 18] width 28 height 24
type input "16"
type input "100"
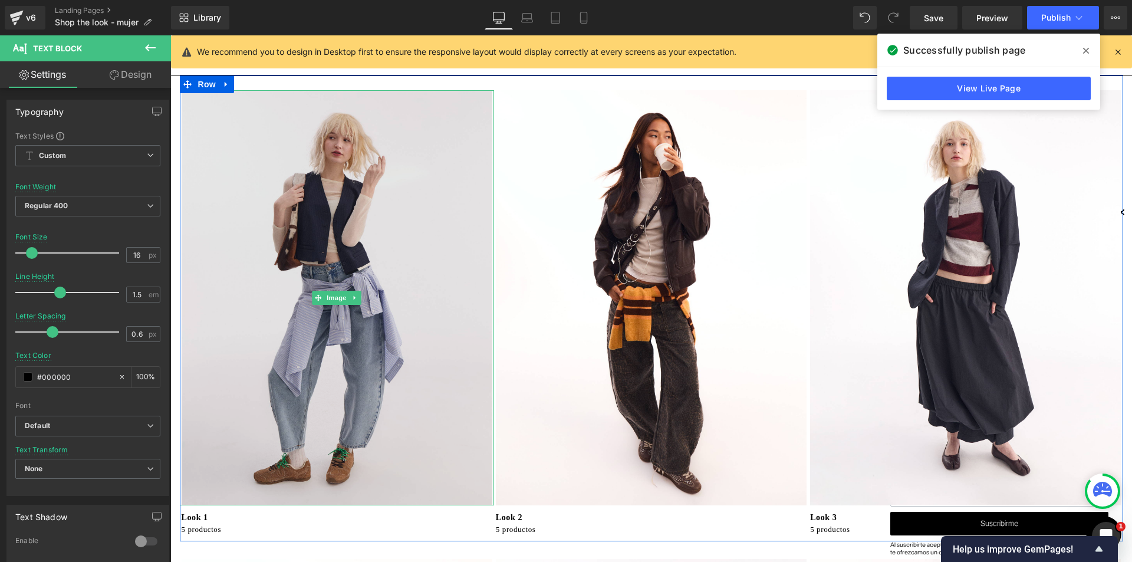
scroll to position [59, 0]
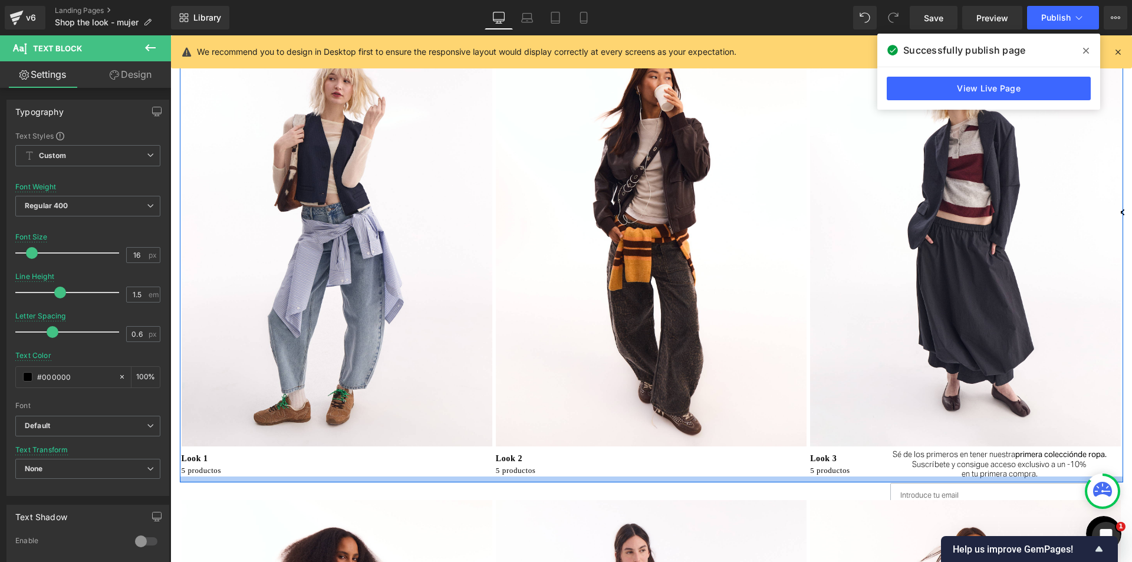
click at [495, 475] on div "5 productos Text Block" at bounding box center [651, 471] width 314 height 12
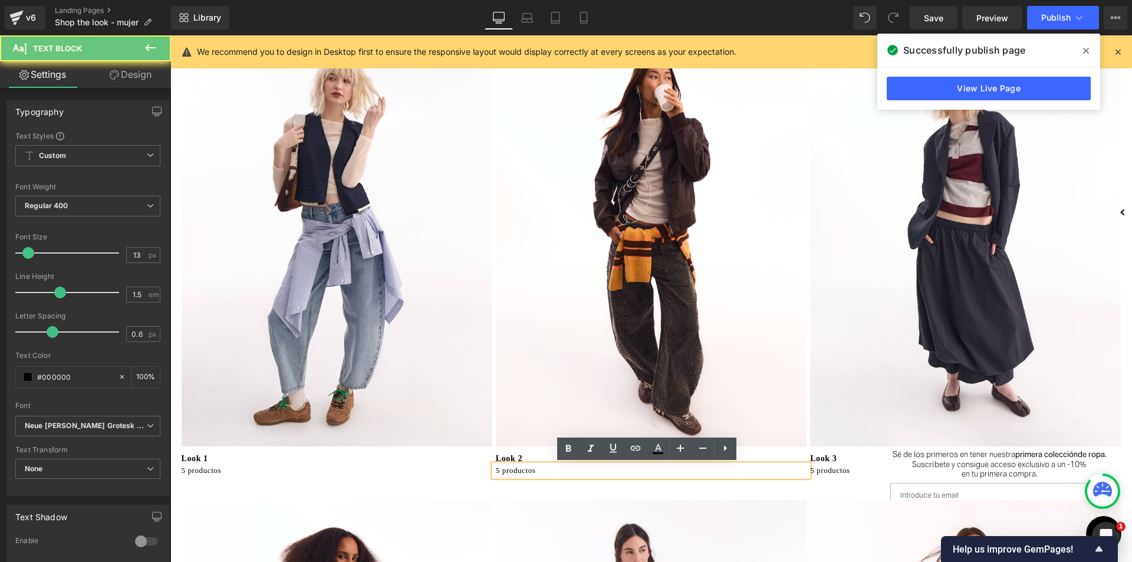
click at [496, 471] on p "5 productos" at bounding box center [652, 471] width 313 height 12
